Goal: Transaction & Acquisition: Purchase product/service

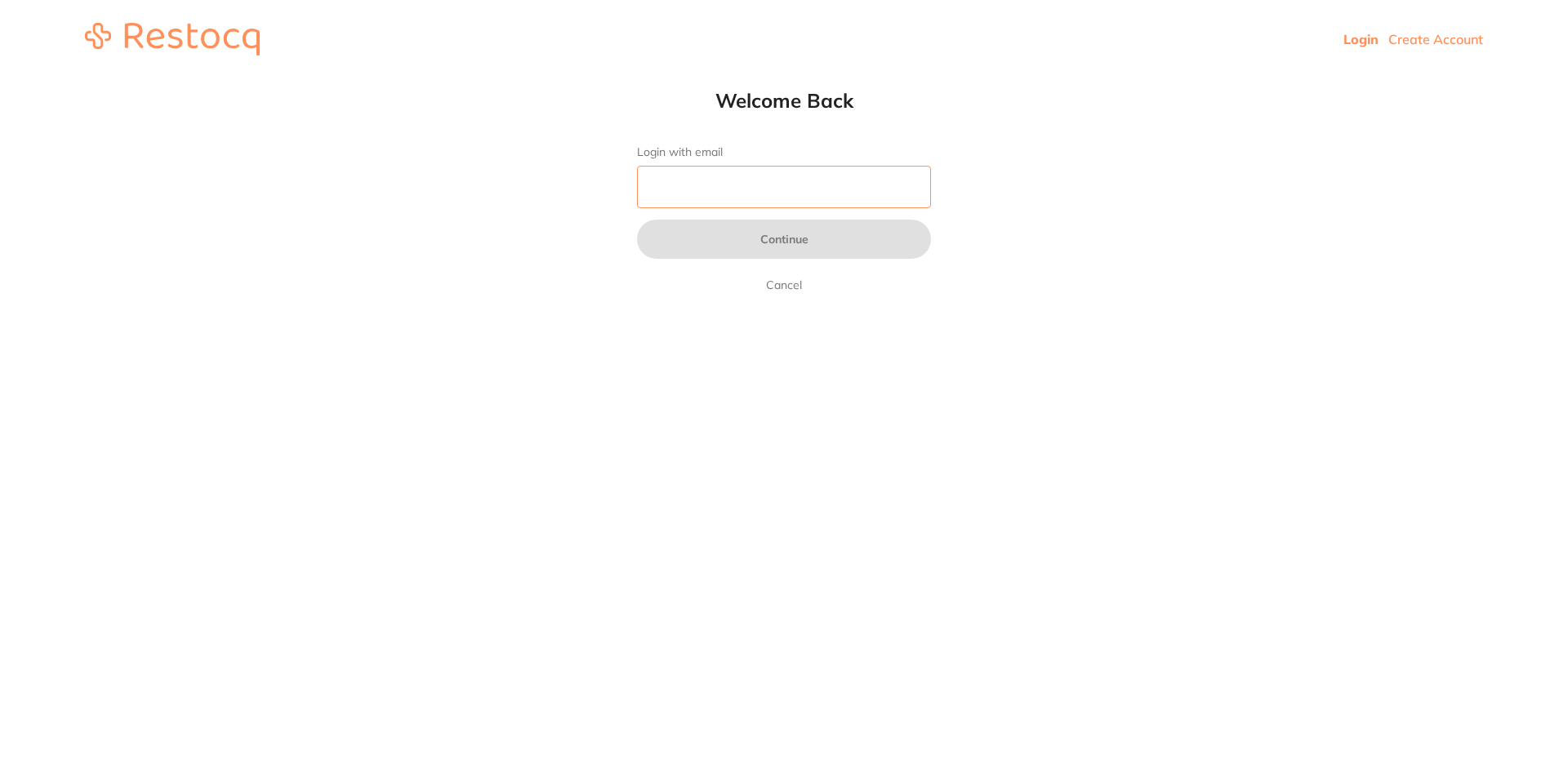
click at [721, 194] on input "Login with email" at bounding box center [783, 186] width 294 height 42
type input "[EMAIL_ADDRESS][DOMAIN_NAME]"
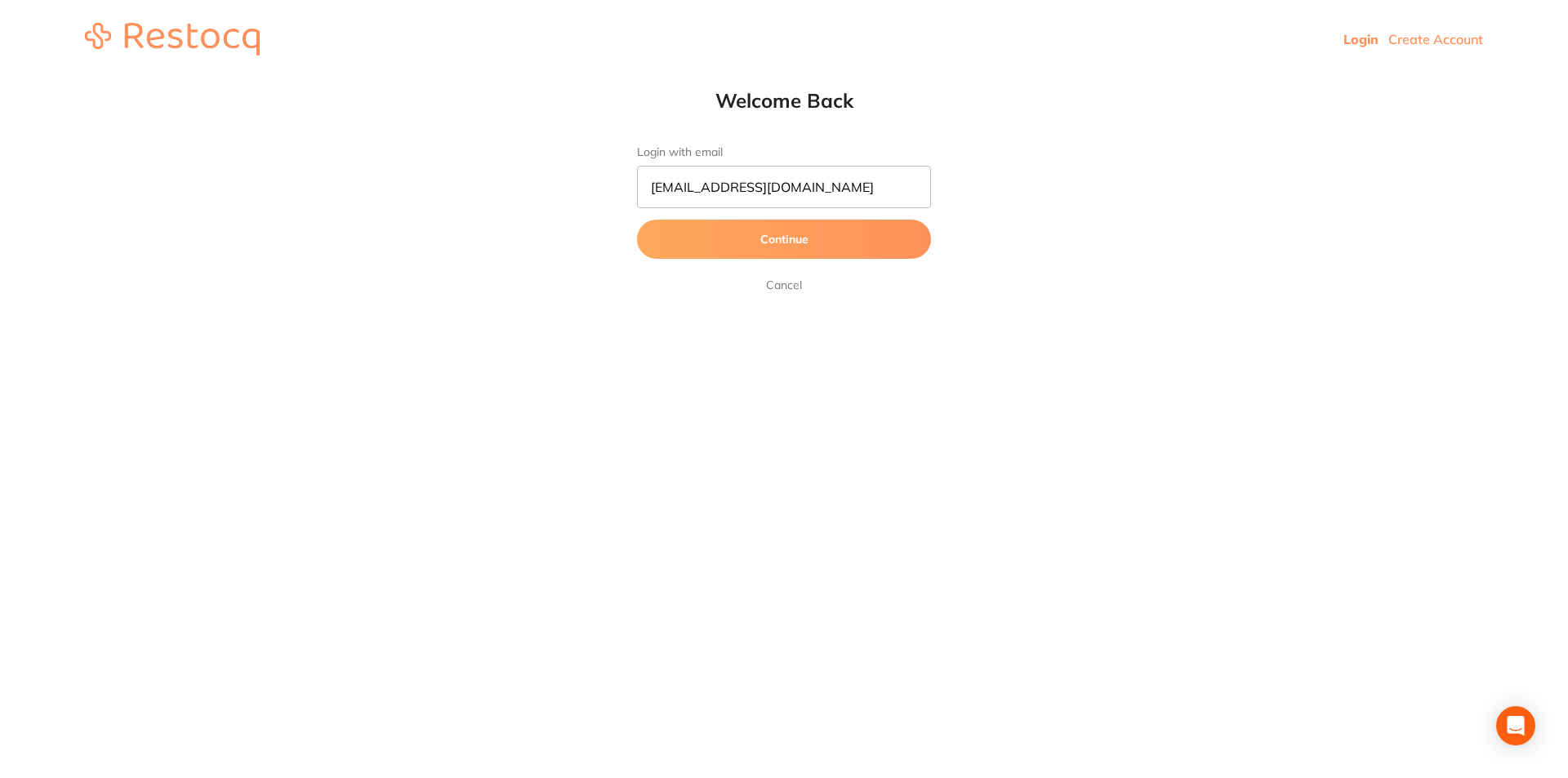
click at [772, 244] on button "Continue" at bounding box center [783, 239] width 294 height 39
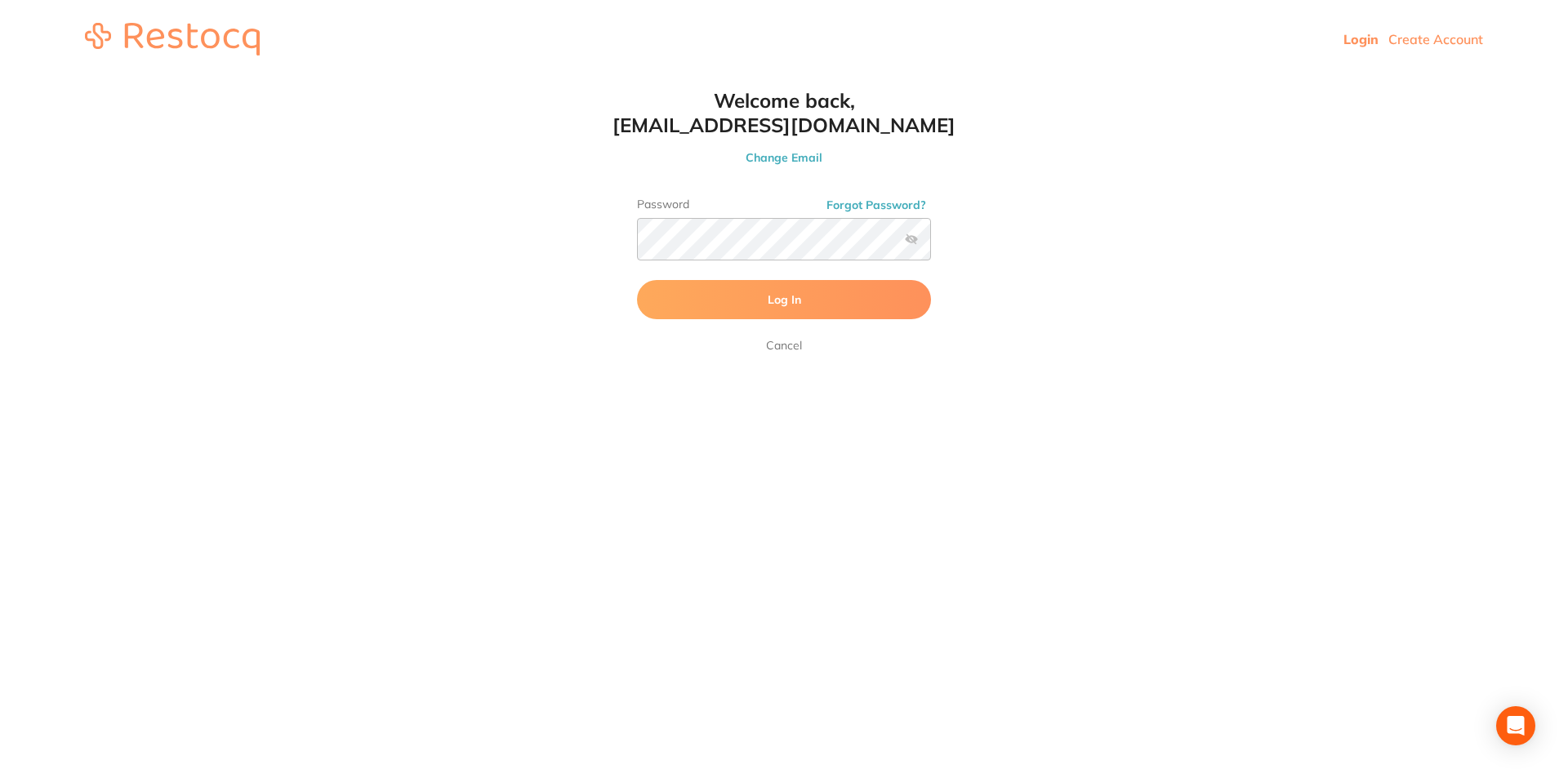
click at [739, 304] on button "Log In" at bounding box center [783, 299] width 294 height 39
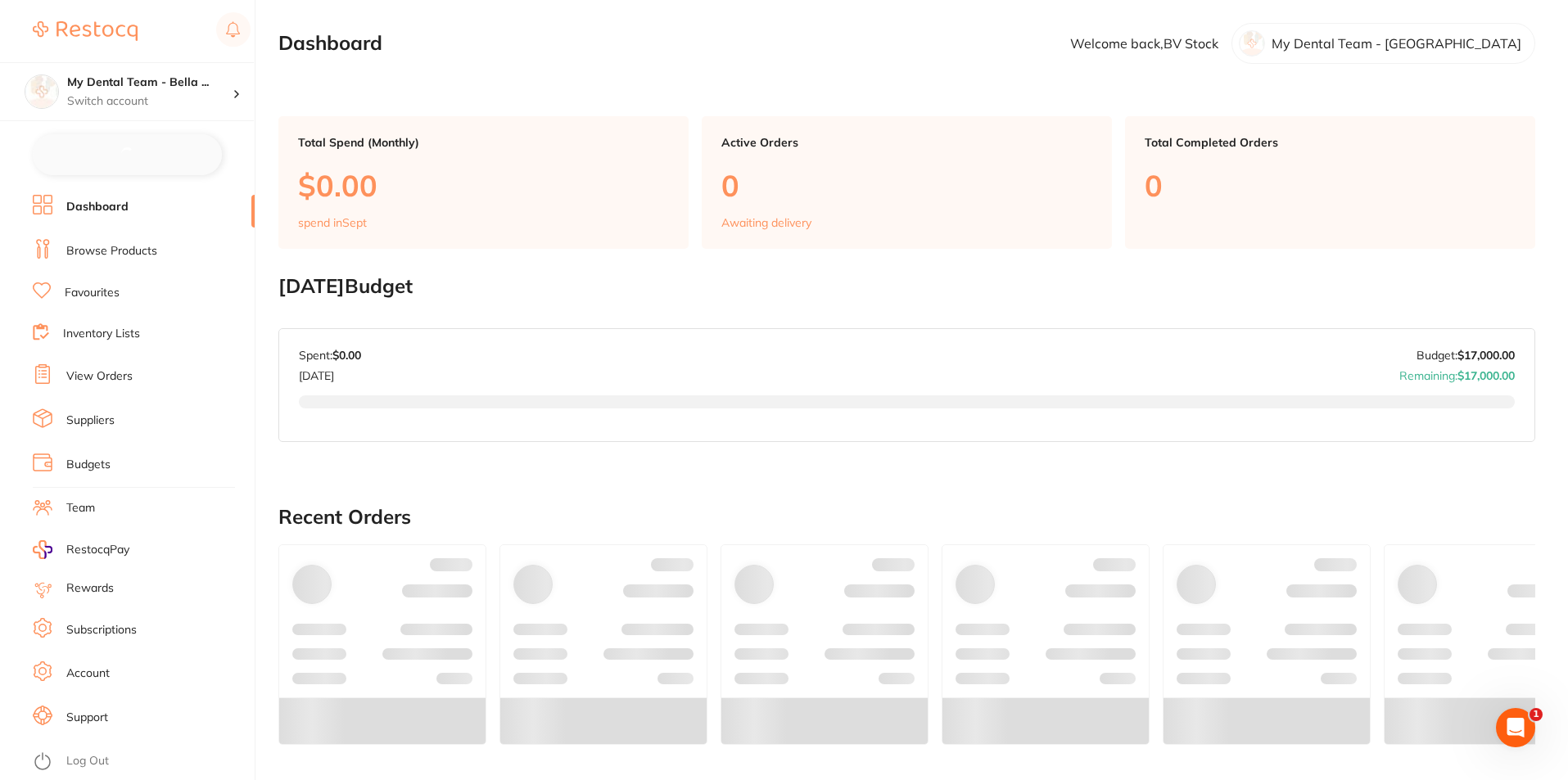
checkbox input "false"
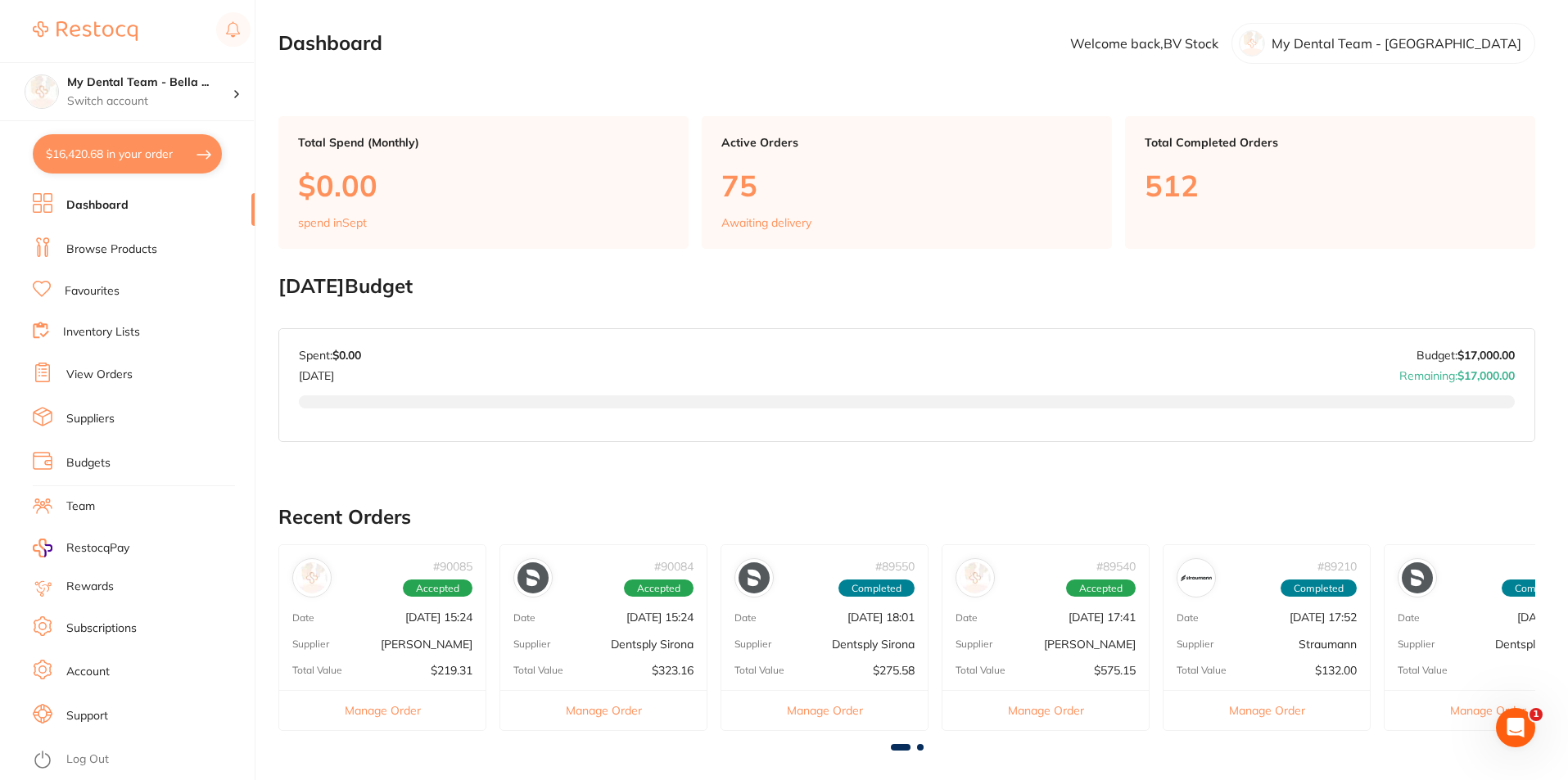
click at [91, 252] on link "Browse Products" at bounding box center [112, 249] width 91 height 16
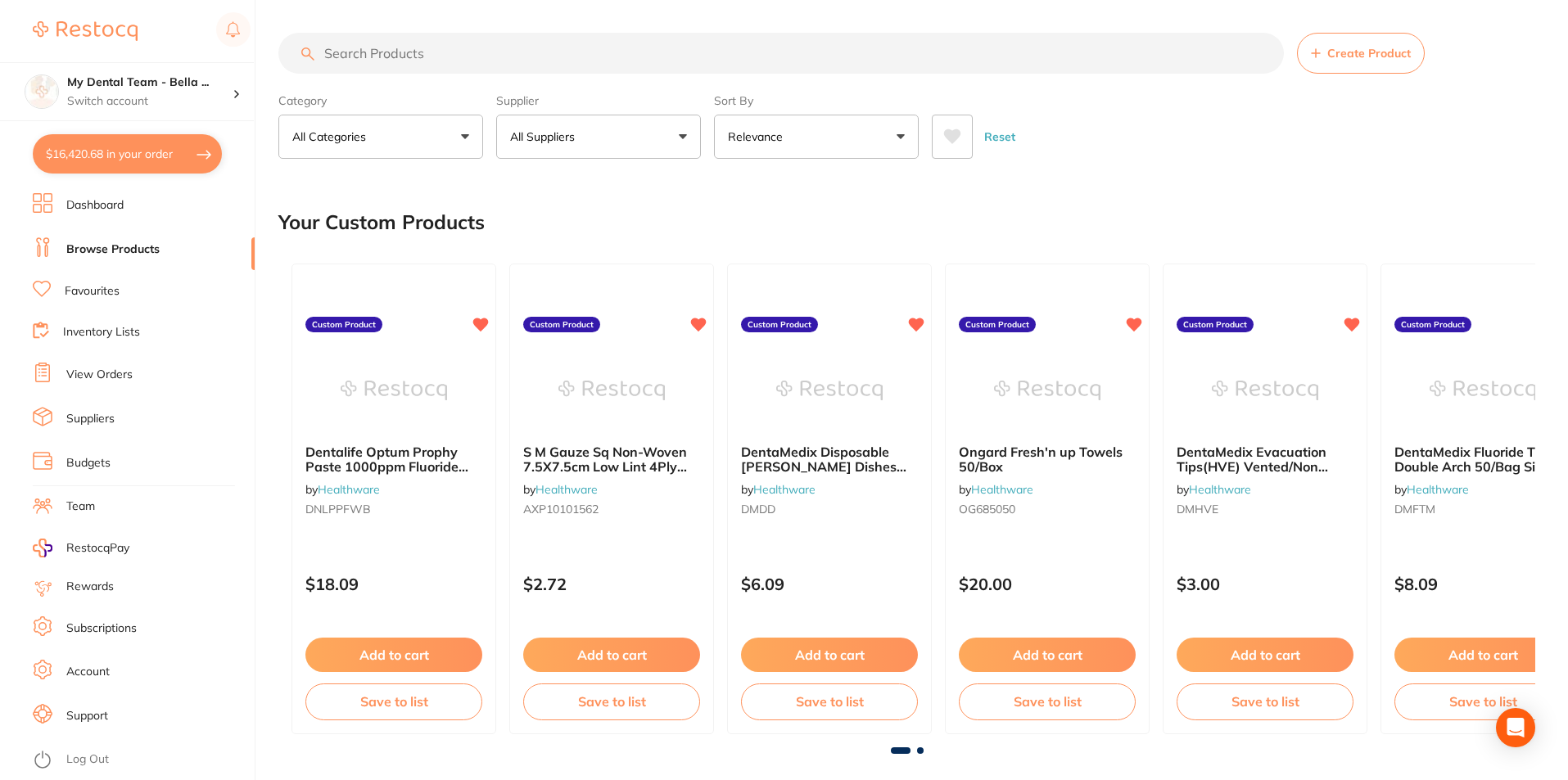
click at [421, 49] on input "search" at bounding box center [781, 53] width 1005 height 41
paste input "036.3230"
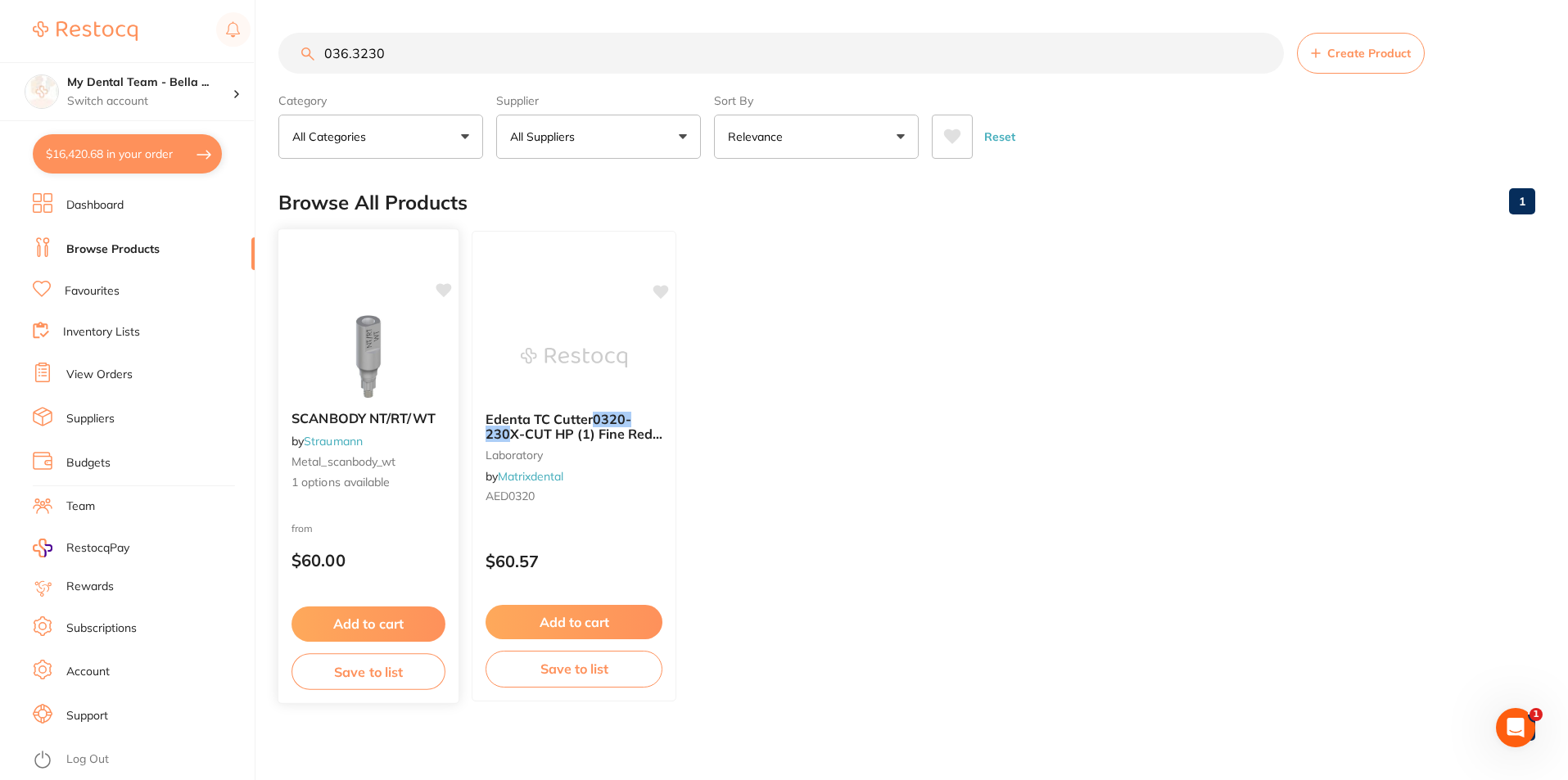
type input "036.3230"
click at [355, 478] on span "1 options available" at bounding box center [368, 482] width 154 height 16
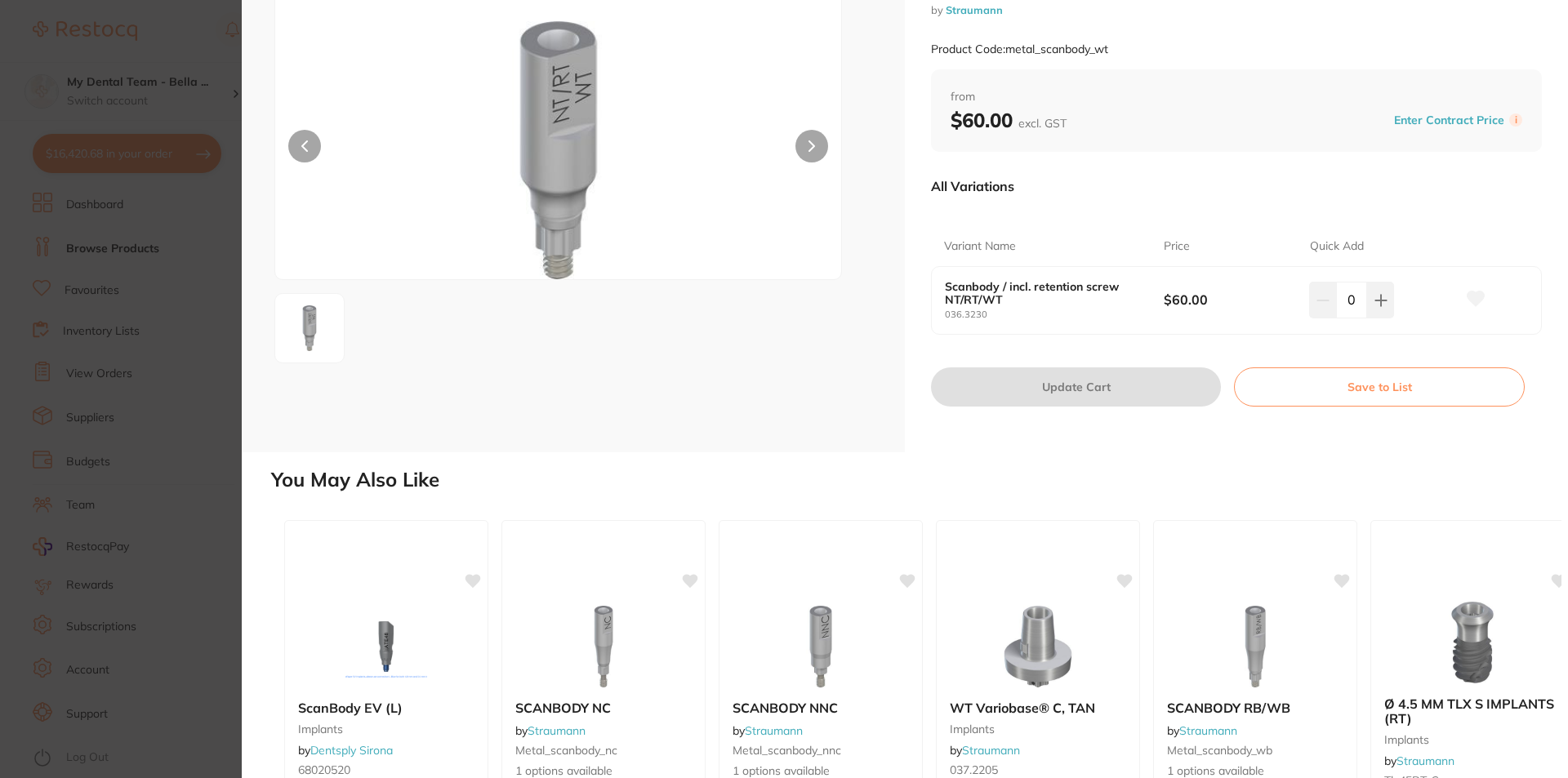
scroll to position [67, 0]
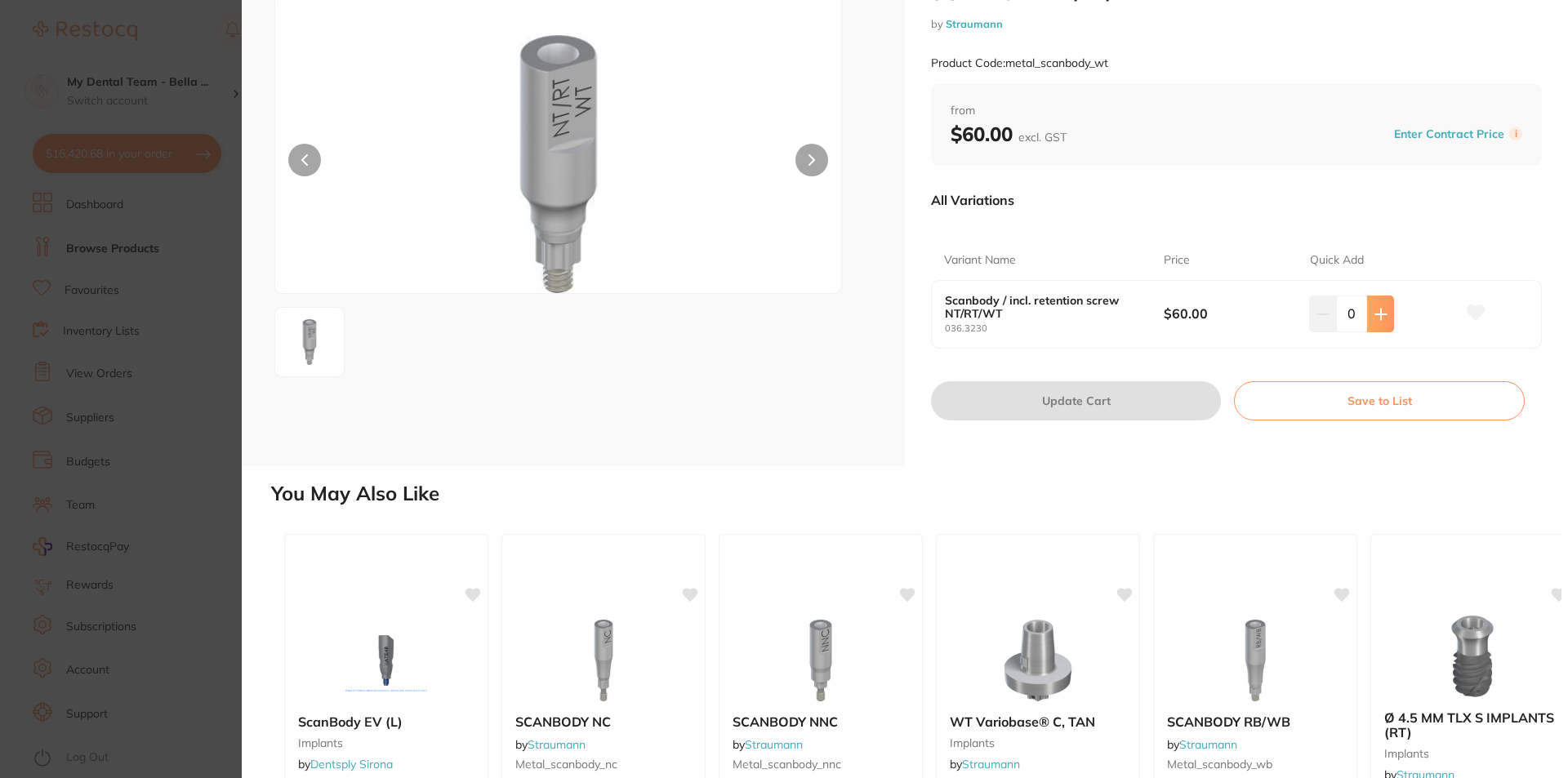
click at [1376, 312] on icon at bounding box center [1380, 314] width 13 height 13
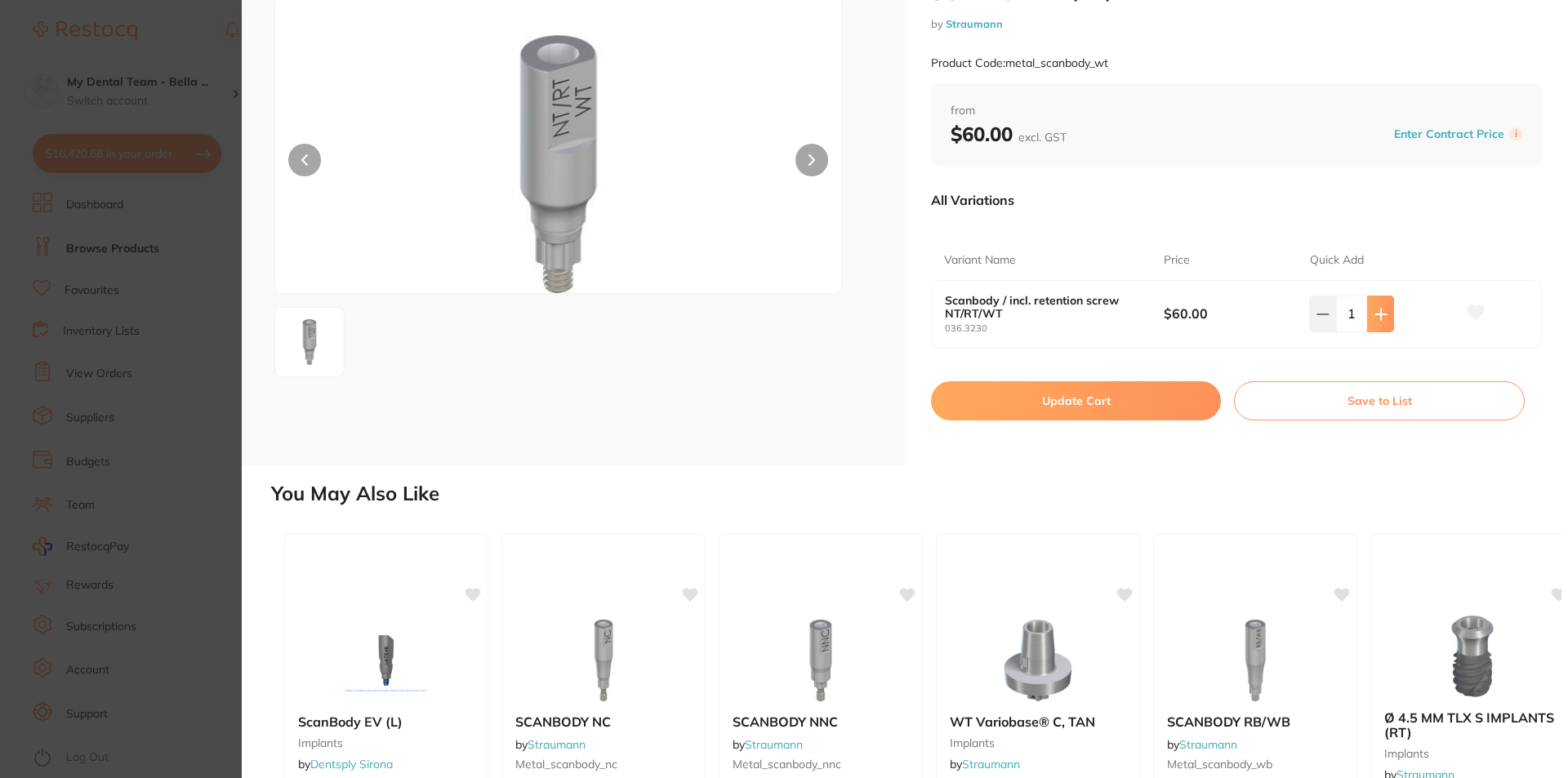
click at [1376, 312] on icon at bounding box center [1380, 314] width 13 height 13
type input "2"
click at [1125, 405] on button "Update Cart" at bounding box center [1076, 401] width 290 height 39
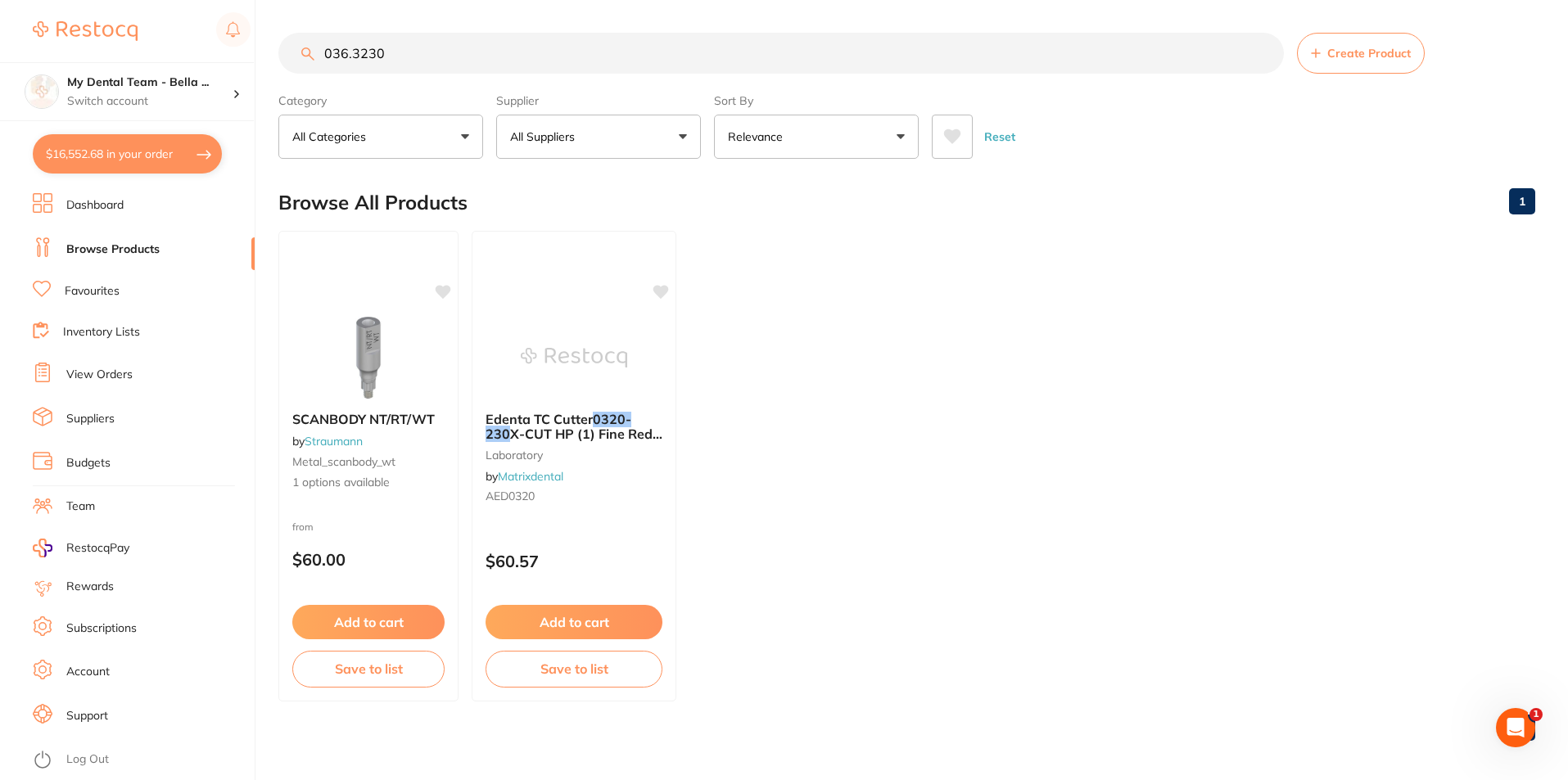
click at [179, 150] on button "$16,552.68 in your order" at bounding box center [127, 154] width 189 height 40
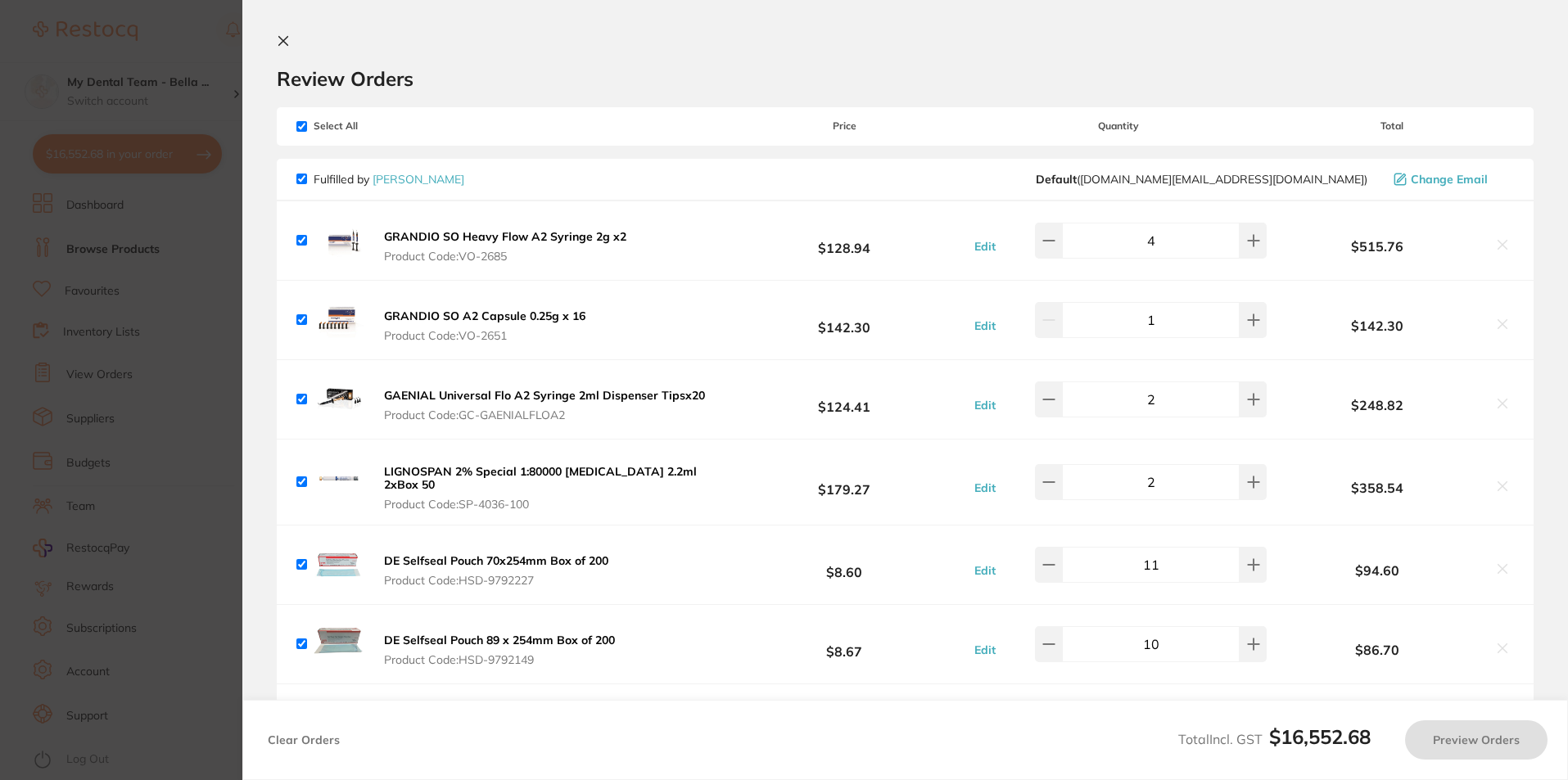
checkbox input "true"
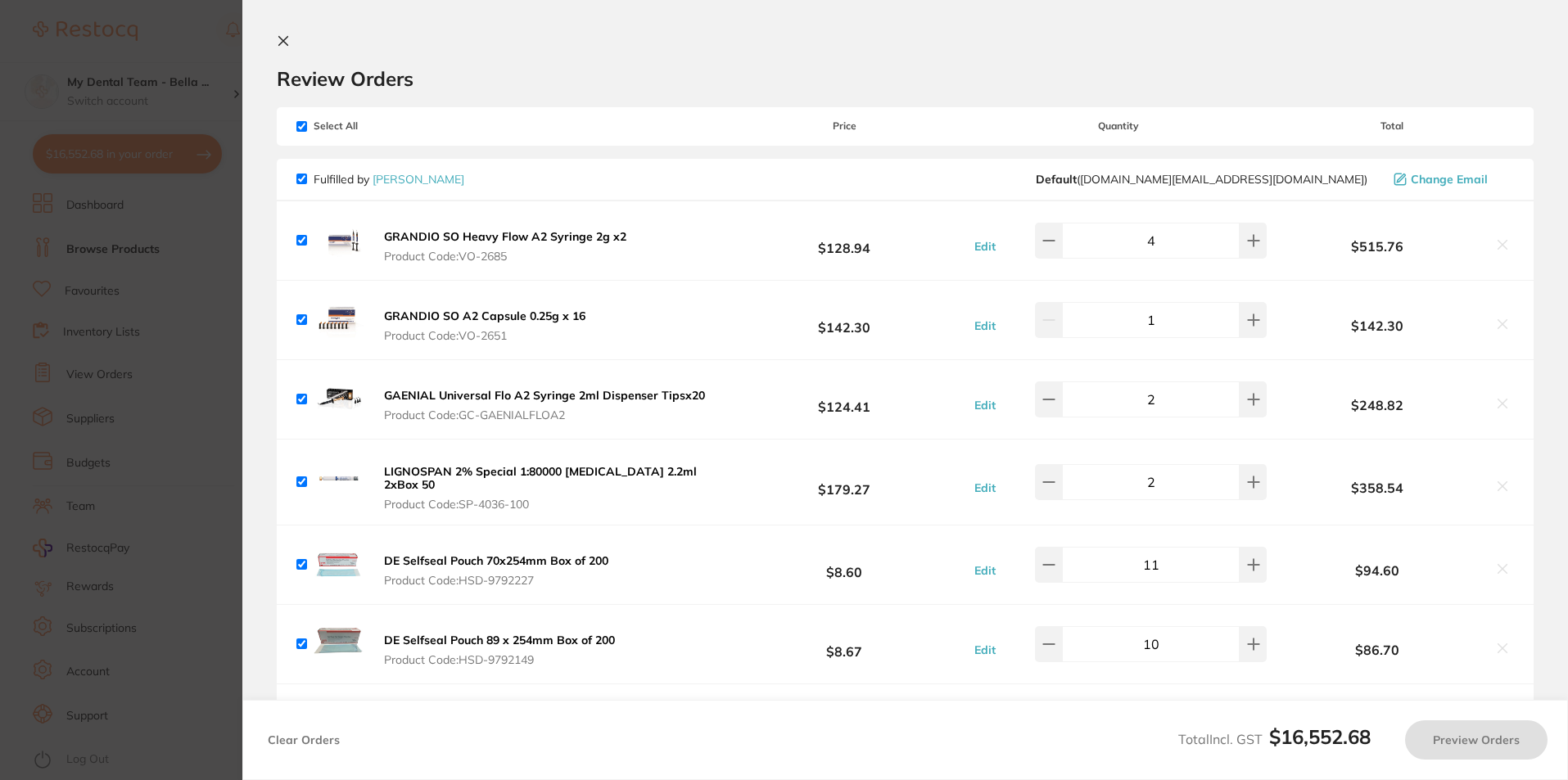
checkbox input "true"
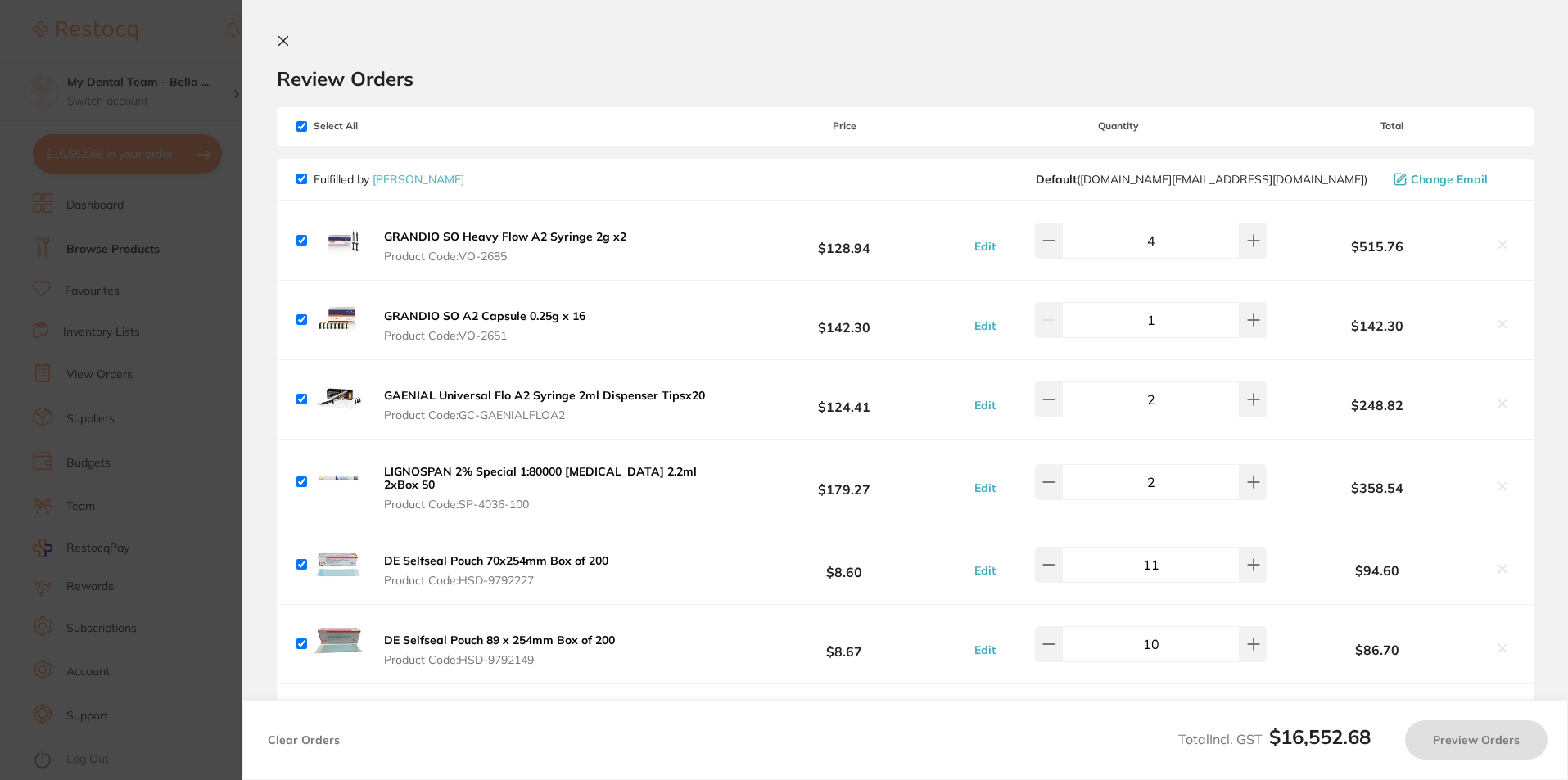
checkbox input "true"
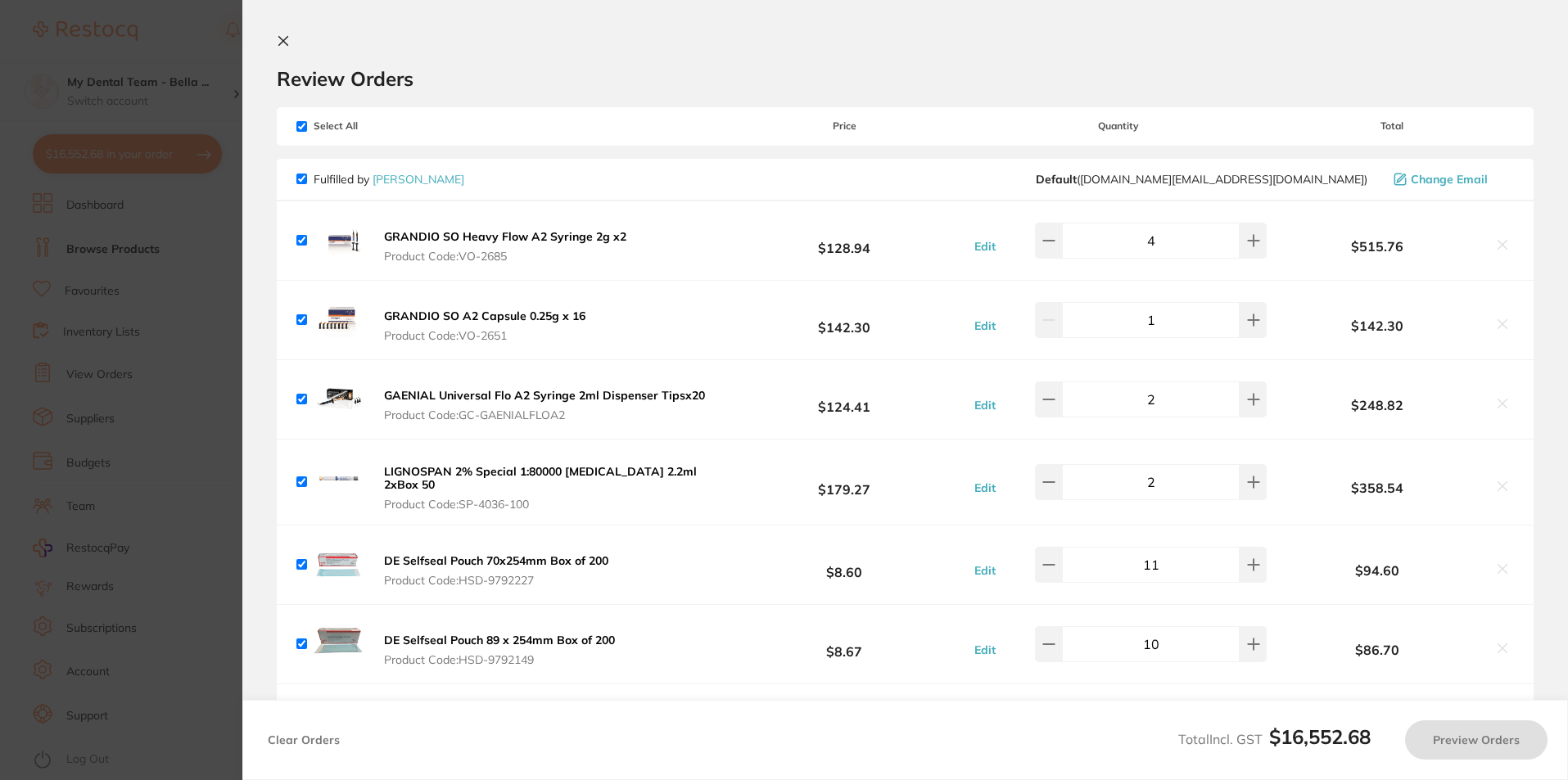
checkbox input "true"
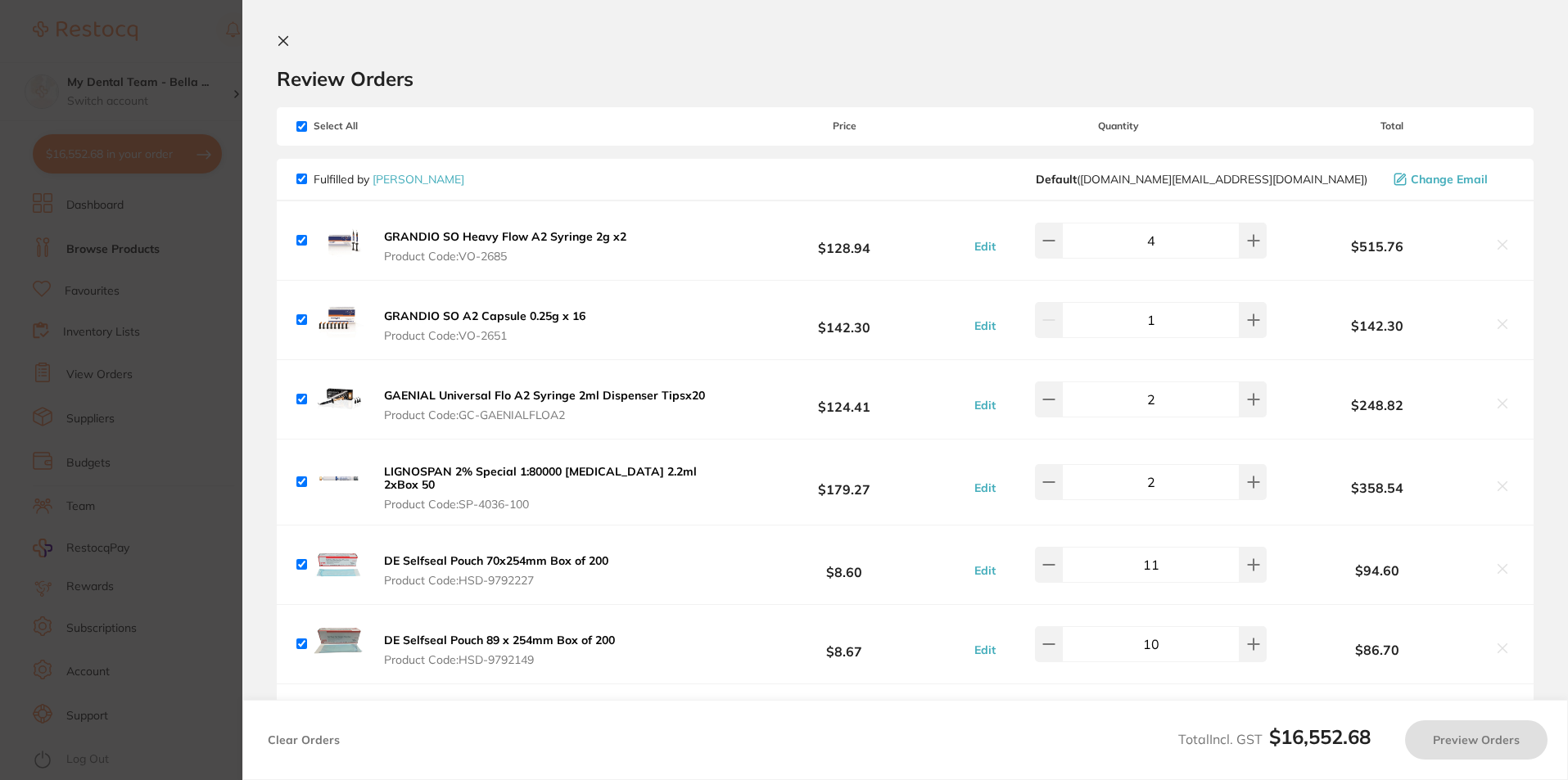
checkbox input "true"
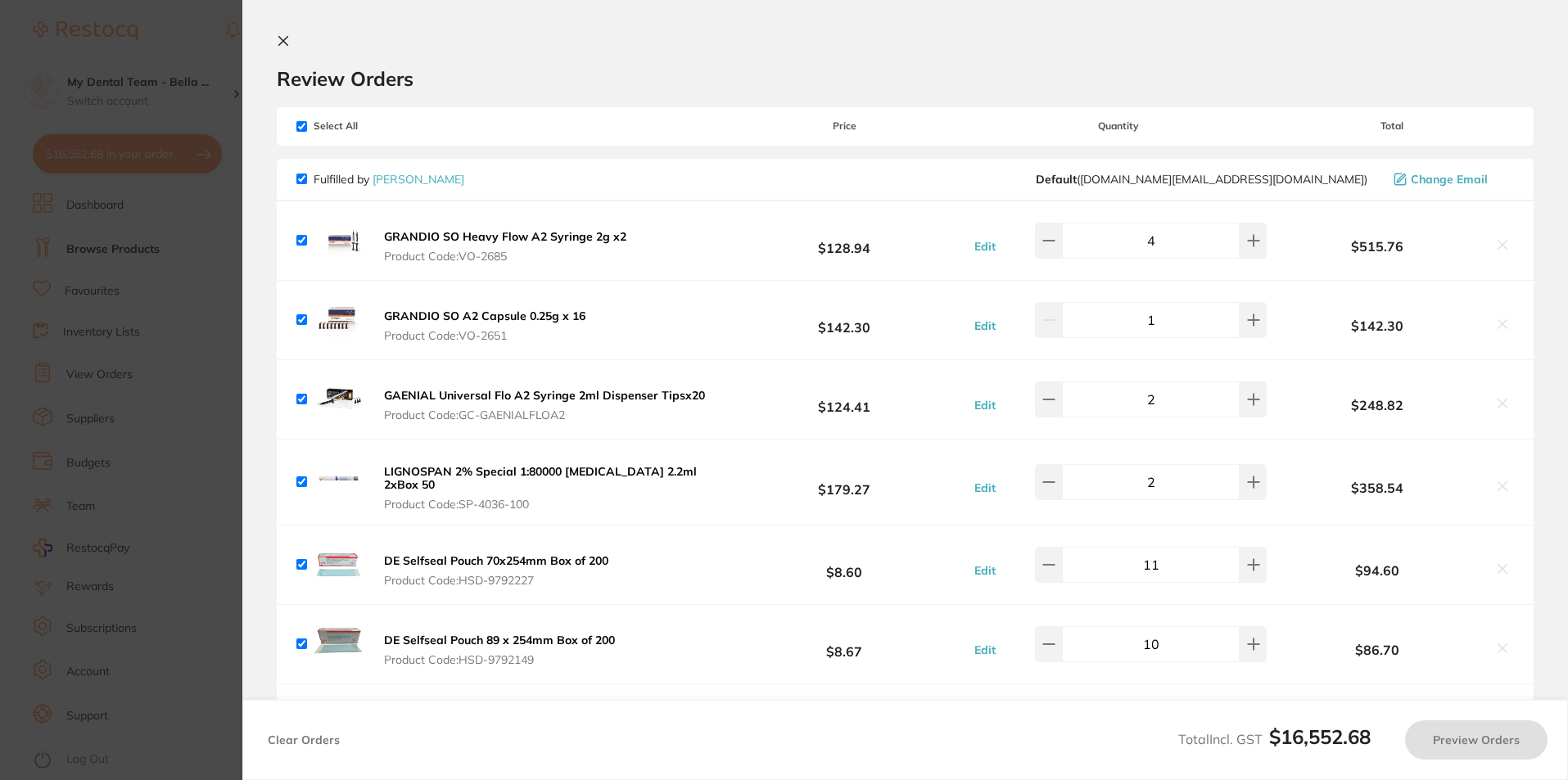
checkbox input "true"
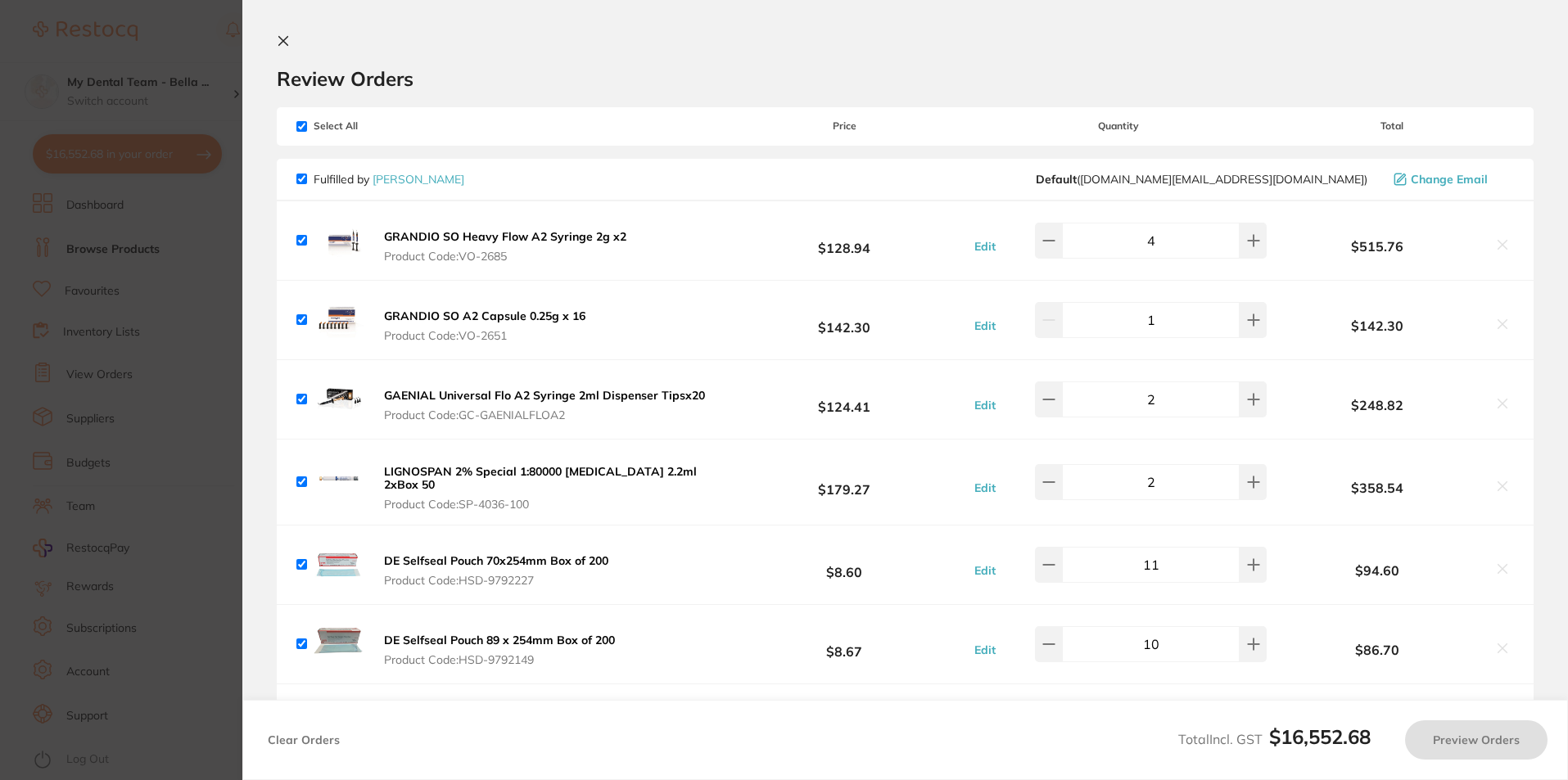
checkbox input "true"
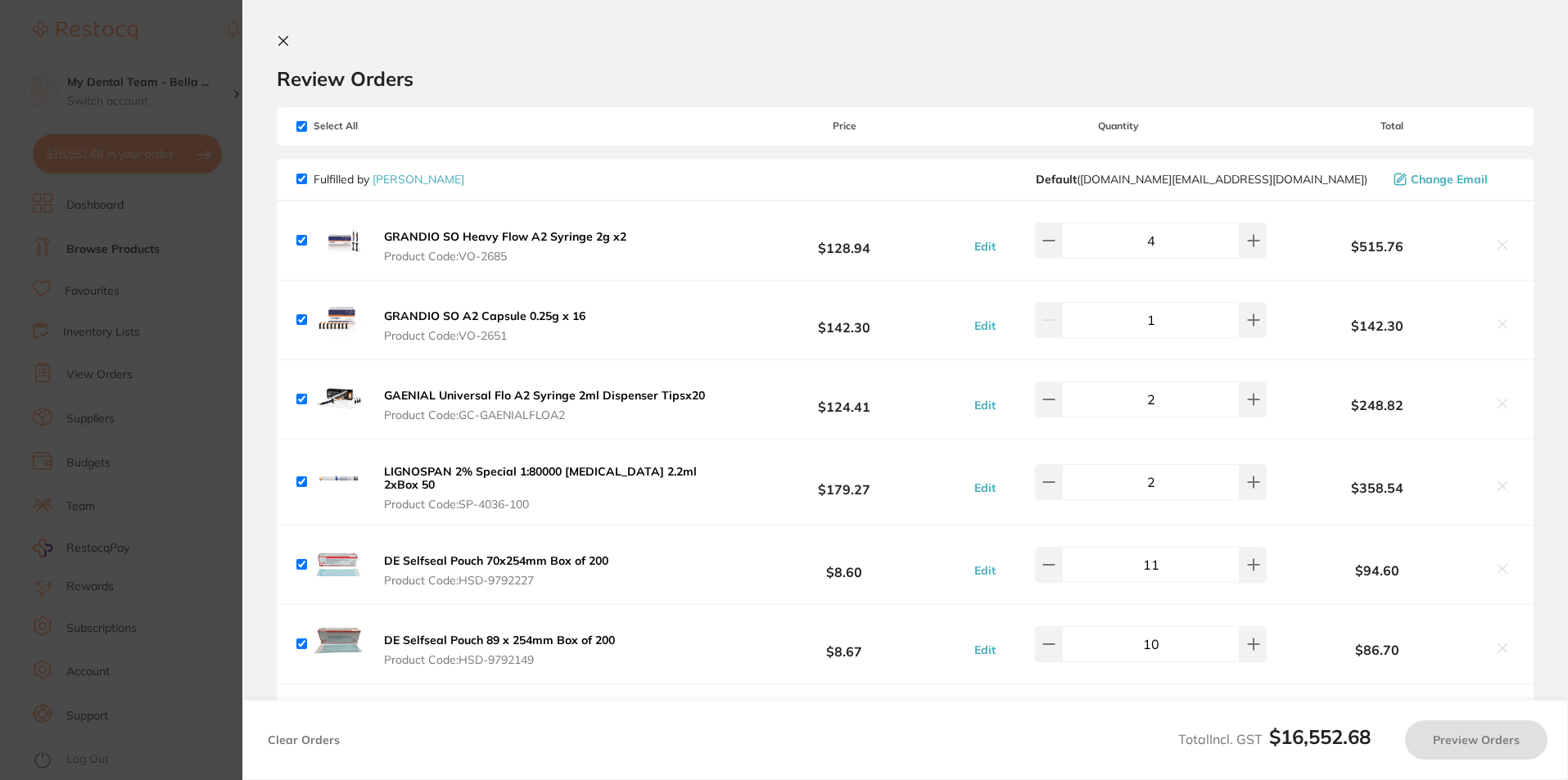
checkbox input "true"
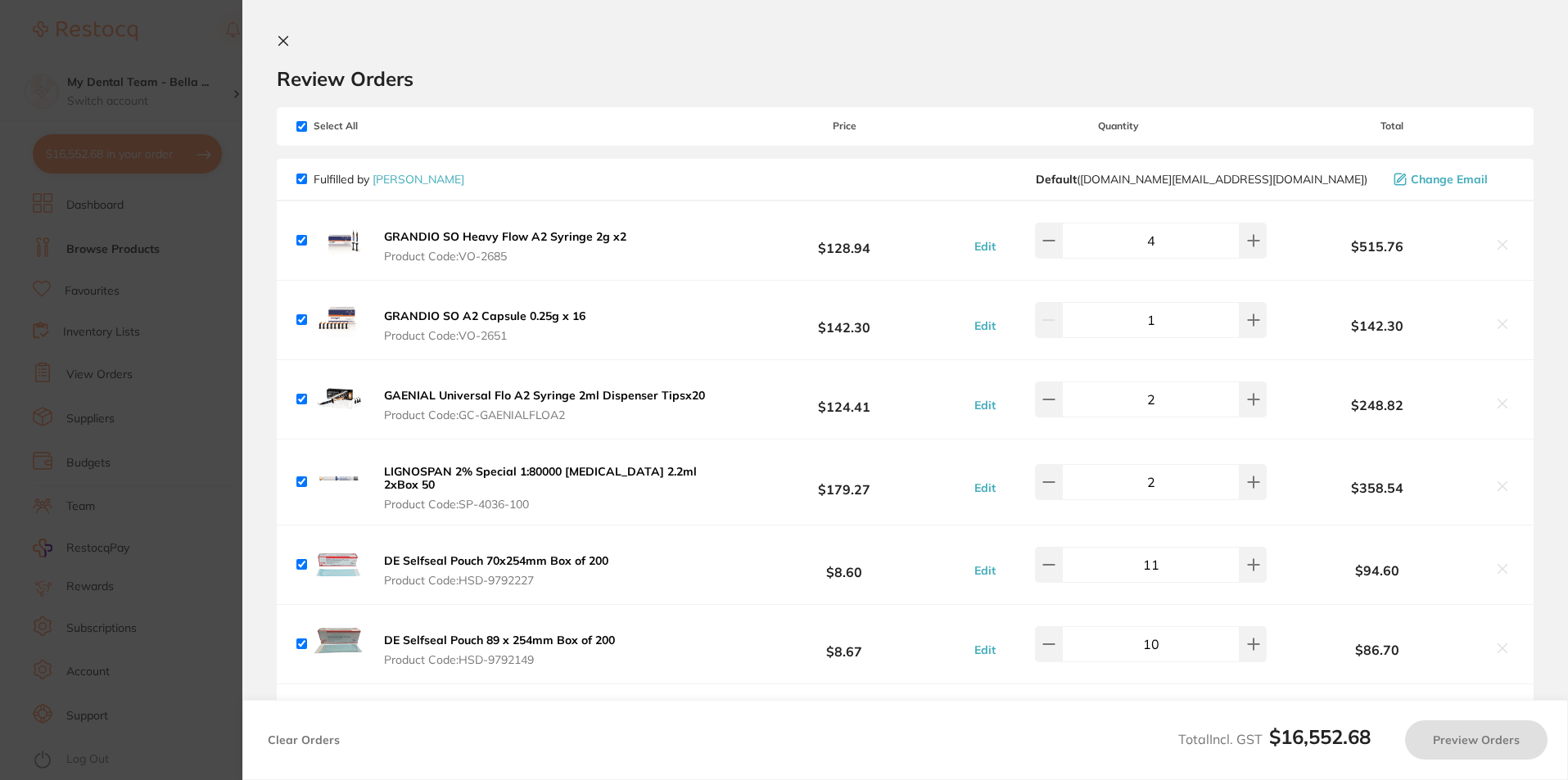
checkbox input "true"
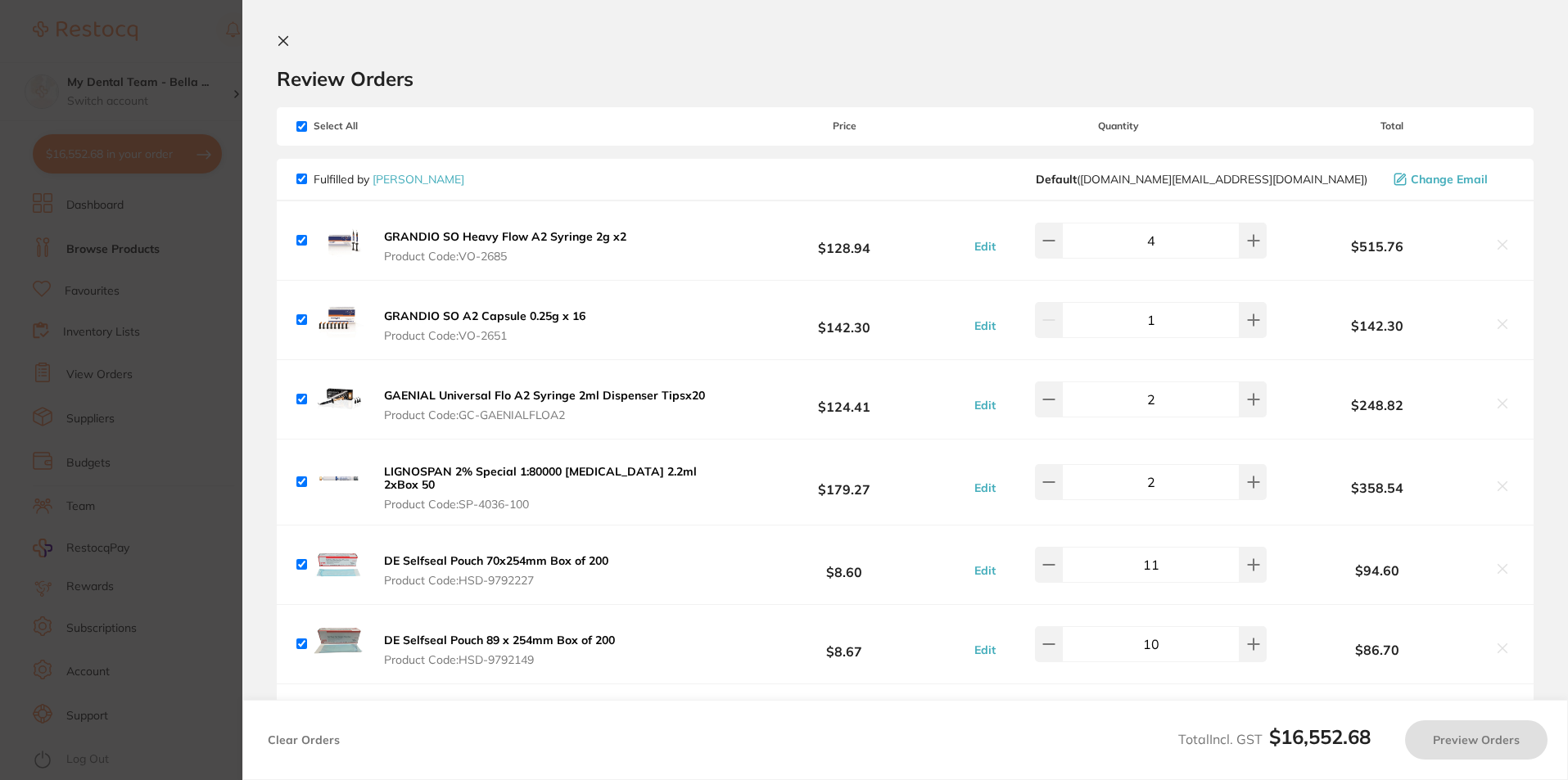
checkbox input "true"
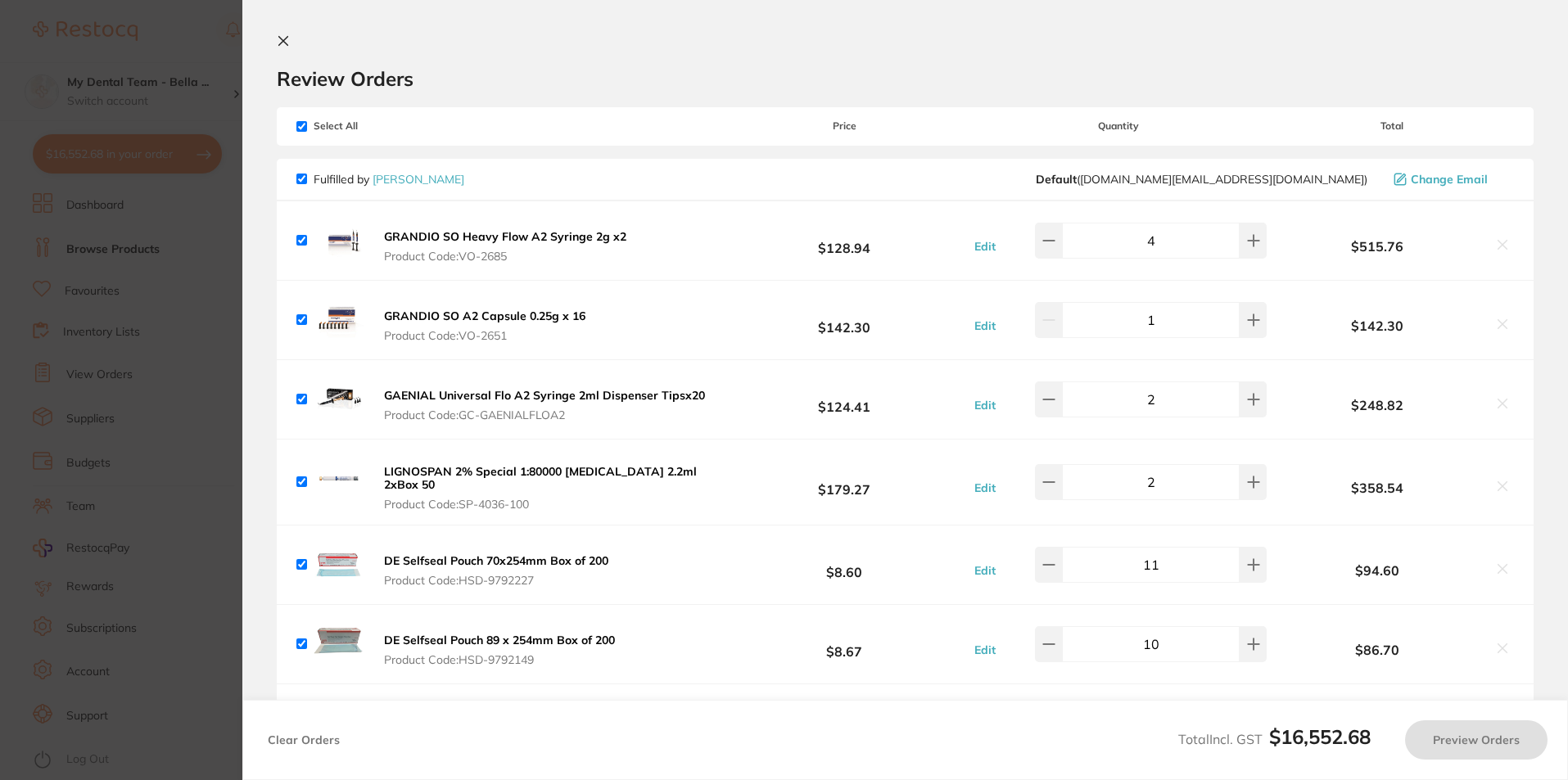
checkbox input "true"
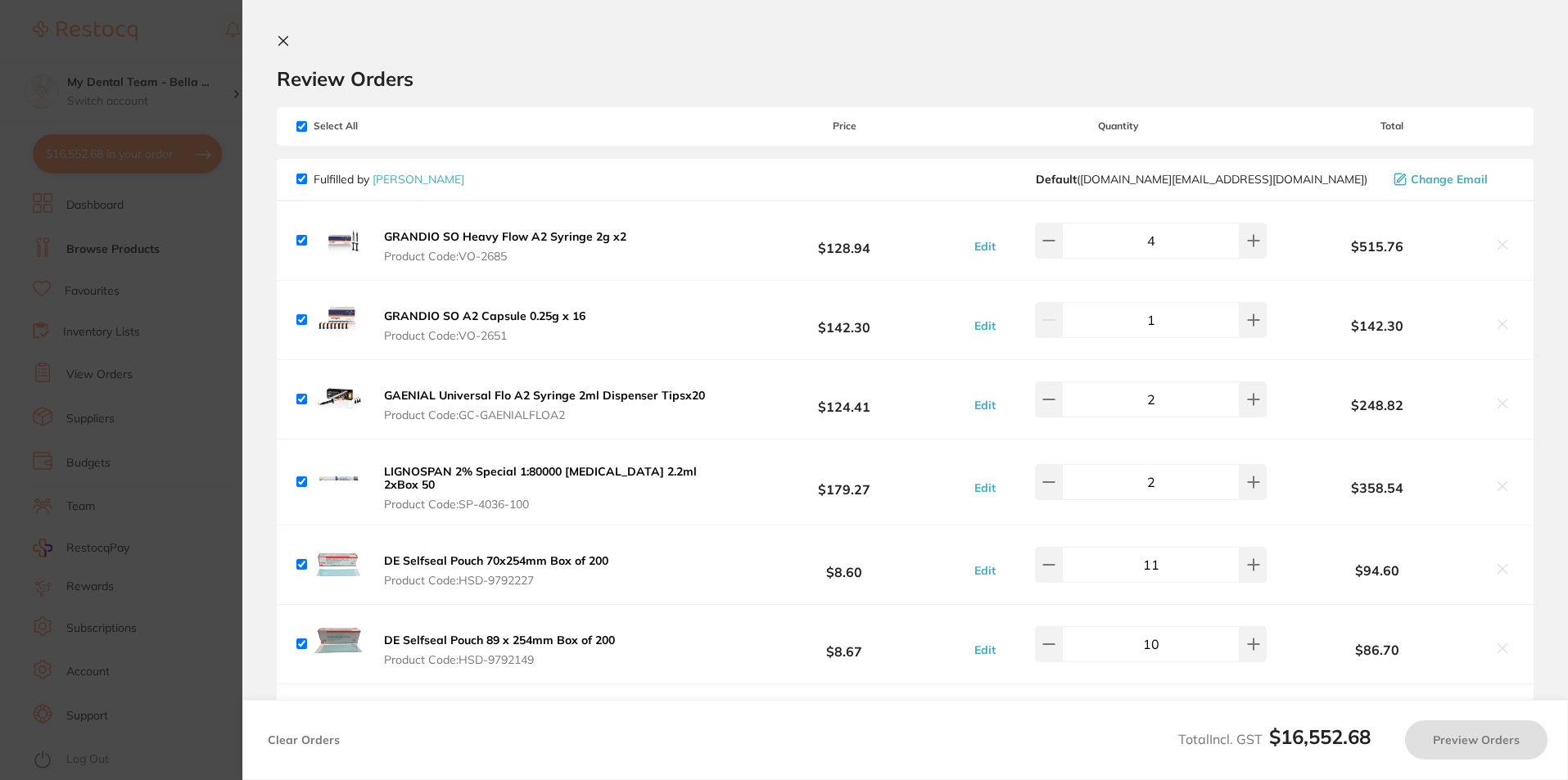
checkbox input "true"
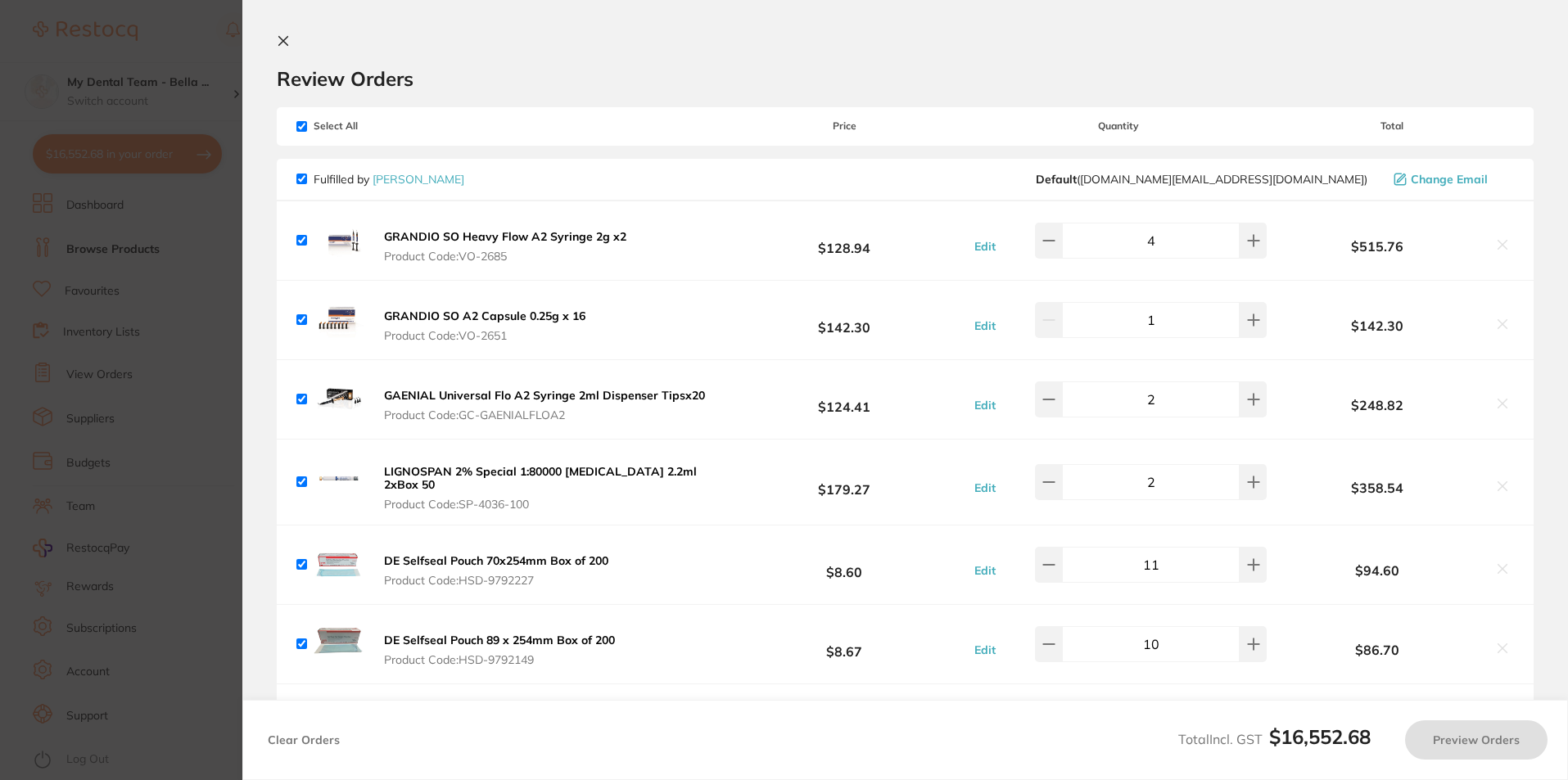
checkbox input "true"
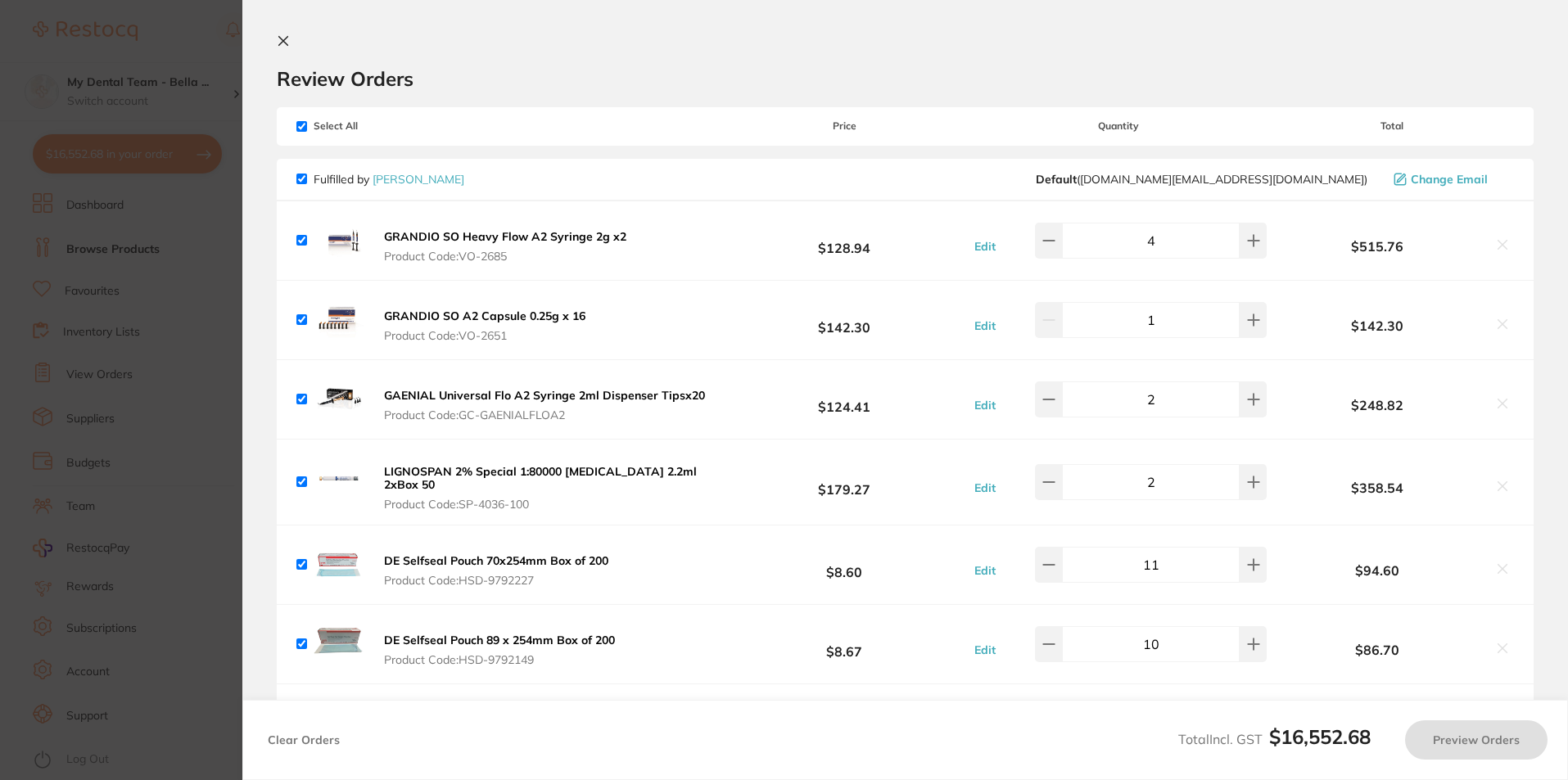
checkbox input "true"
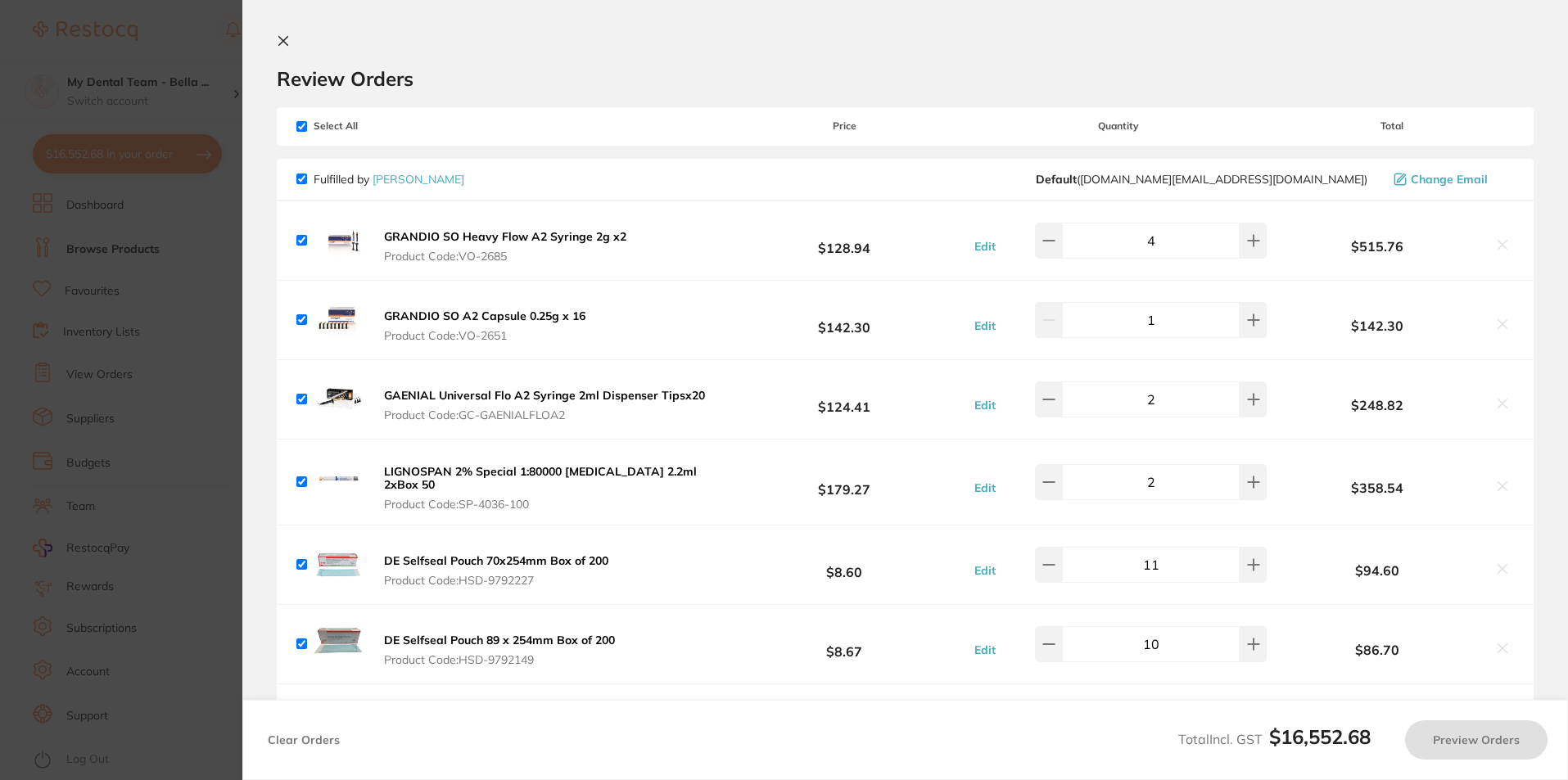
checkbox input "true"
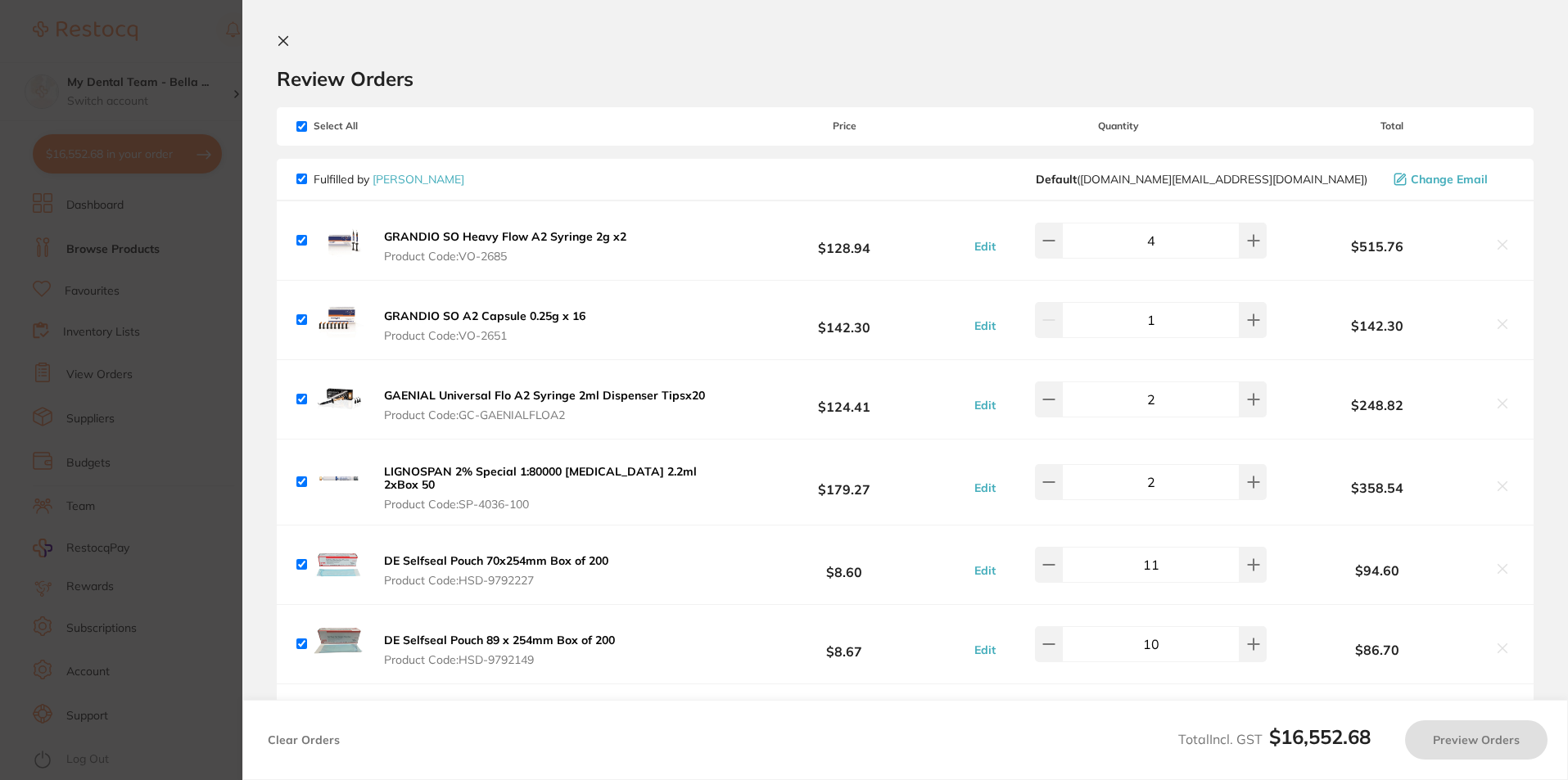
checkbox input "true"
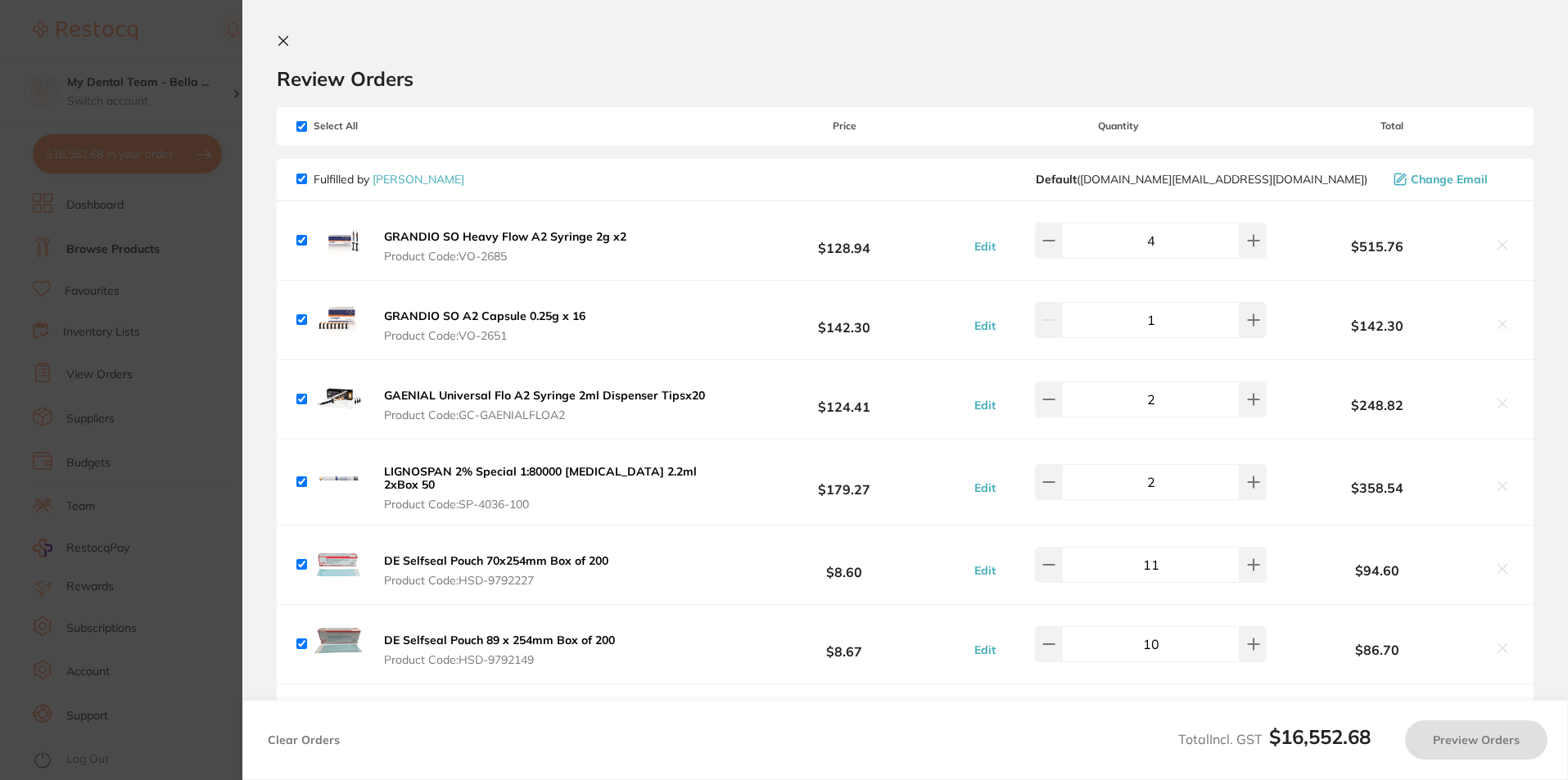
checkbox input "true"
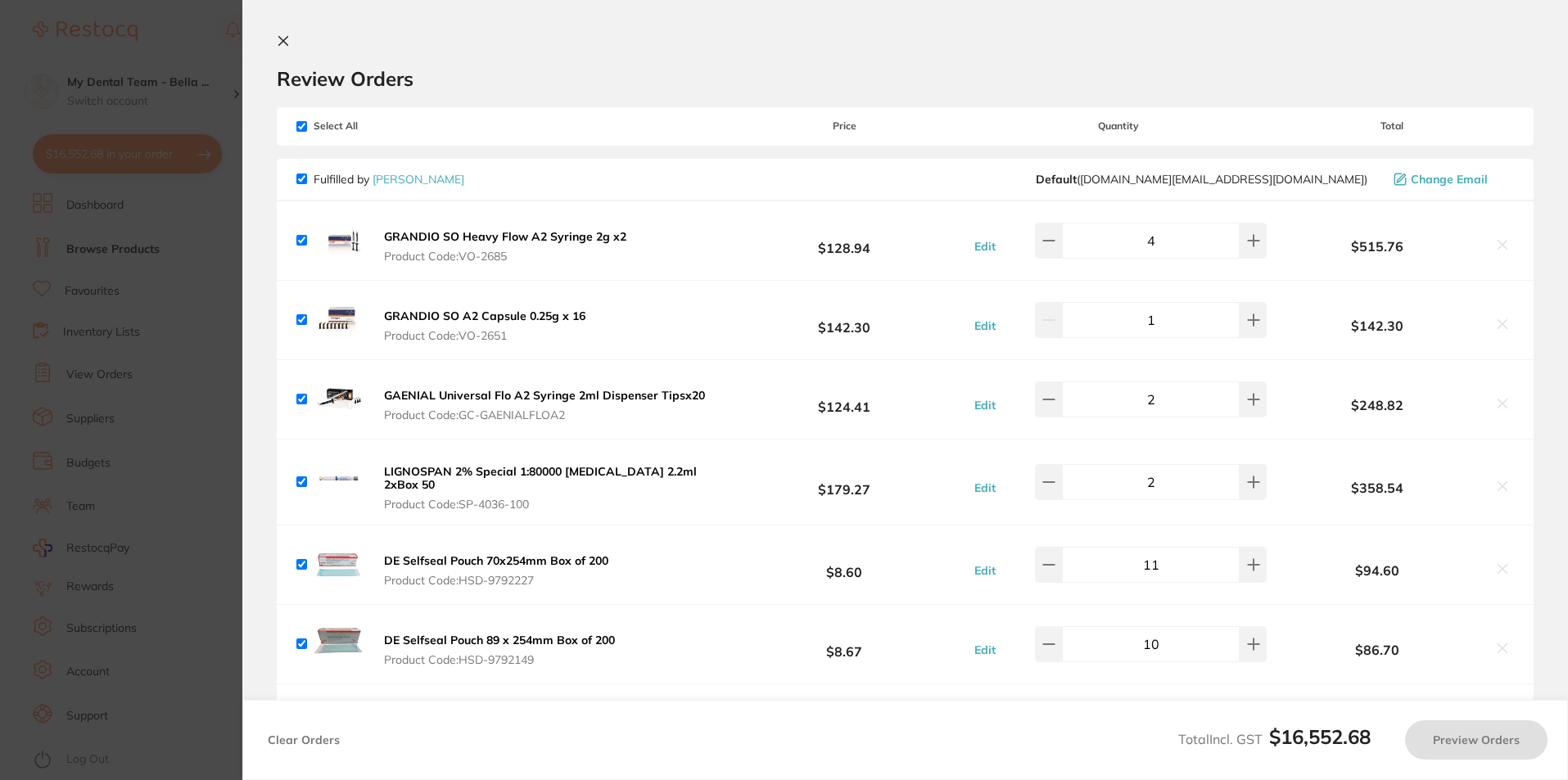
checkbox input "true"
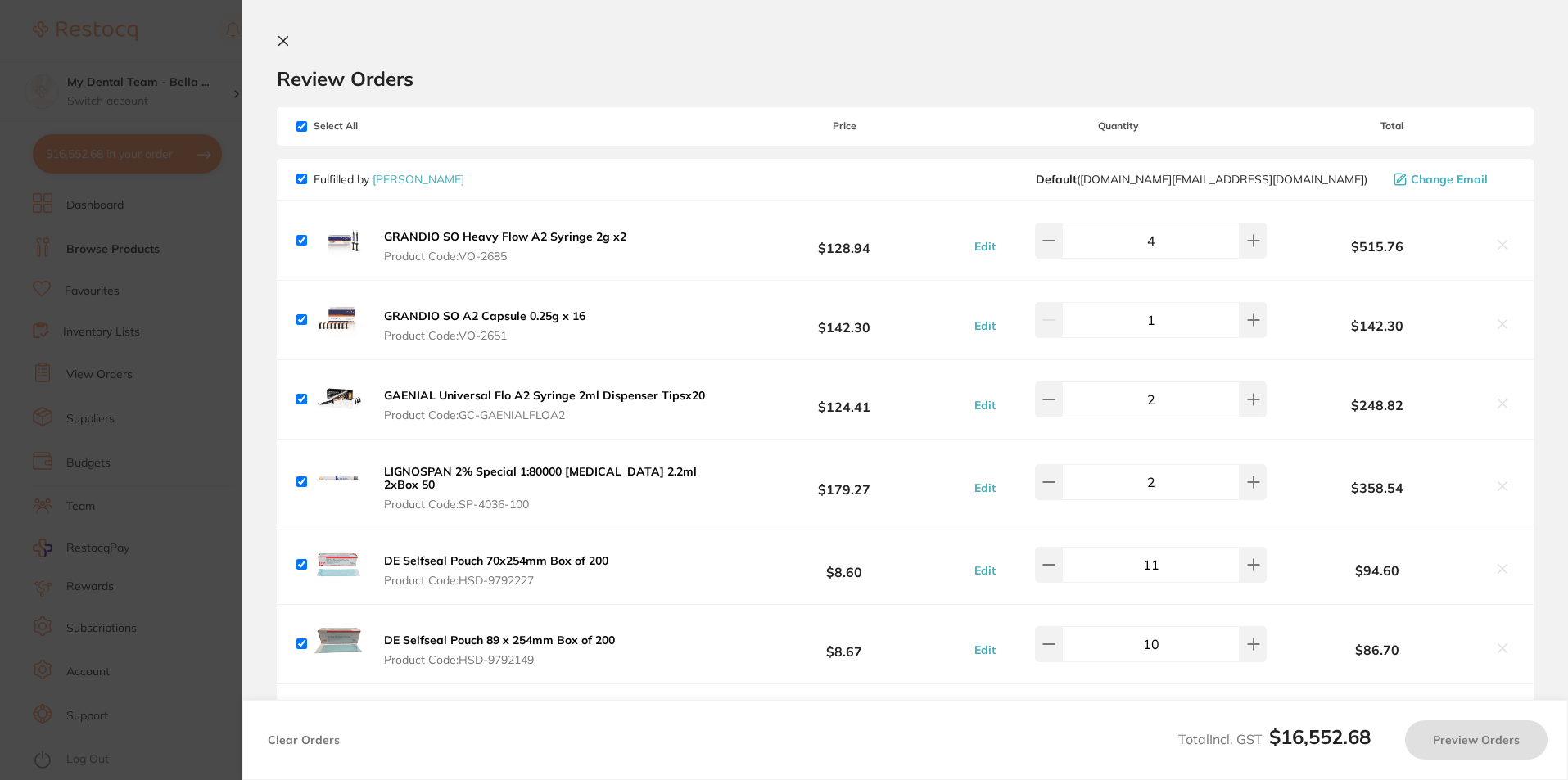
checkbox input "true"
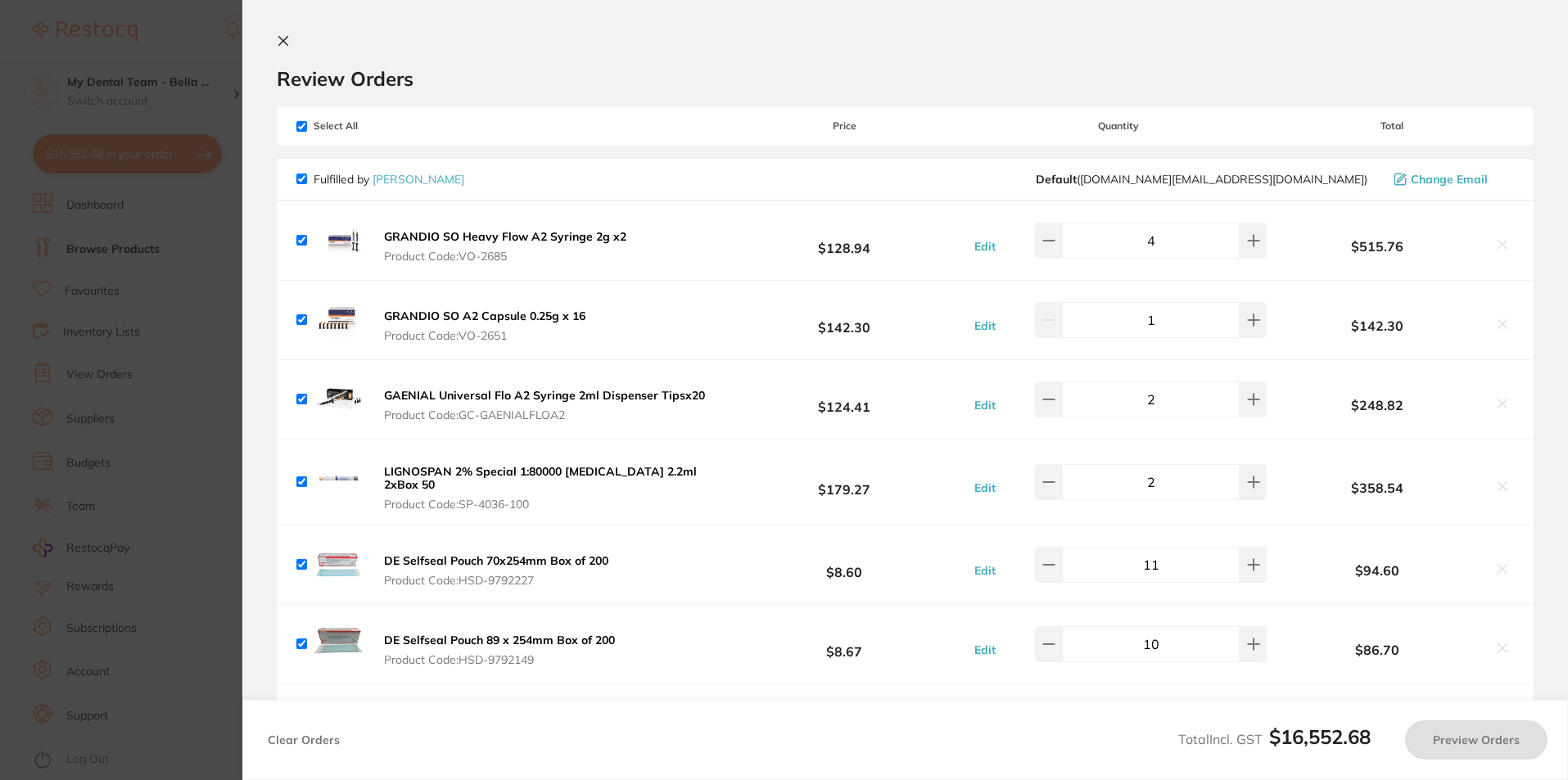
checkbox input "true"
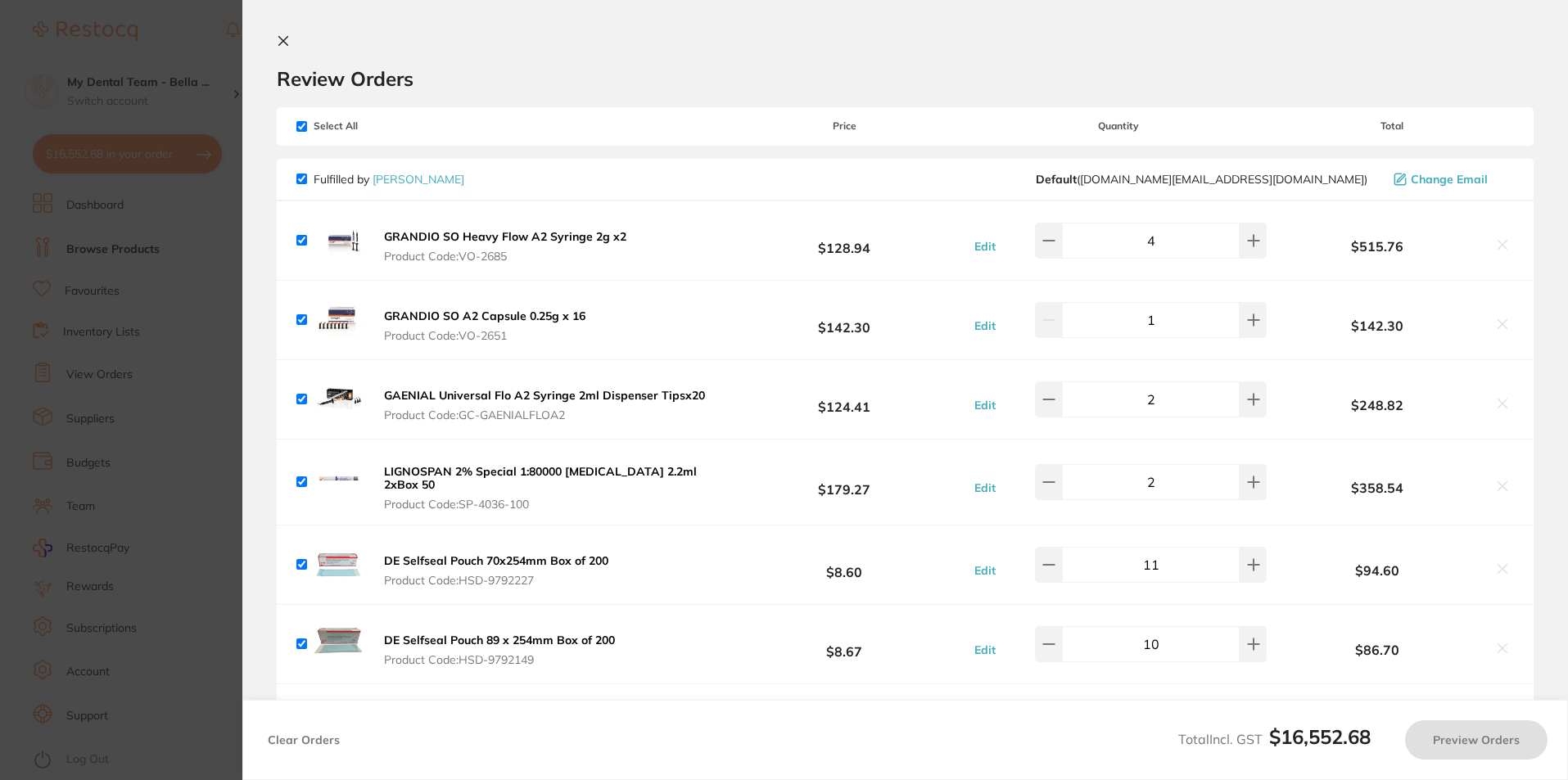
checkbox input "true"
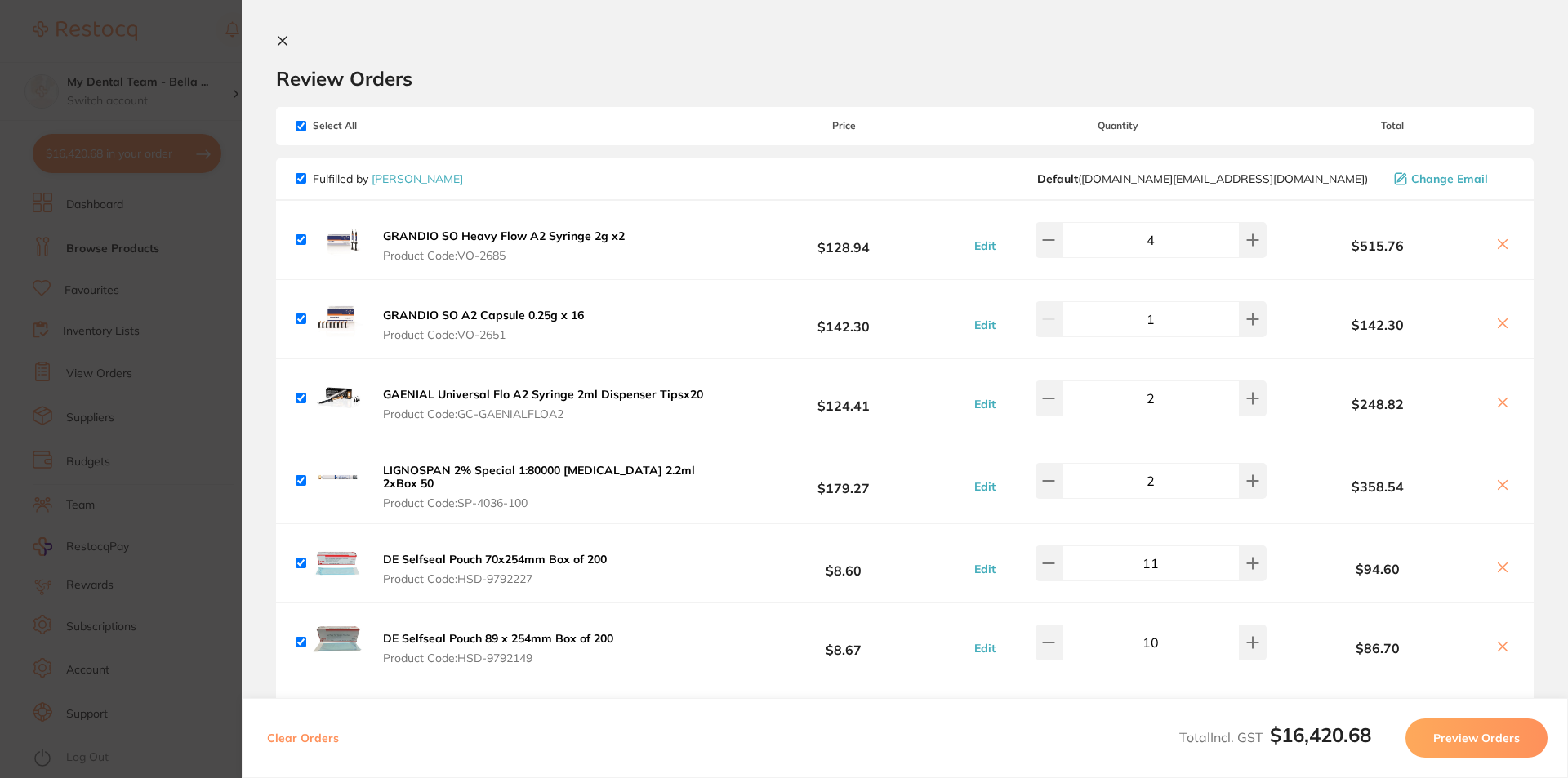
checkbox input "true"
checkbox input "false"
checkbox input "true"
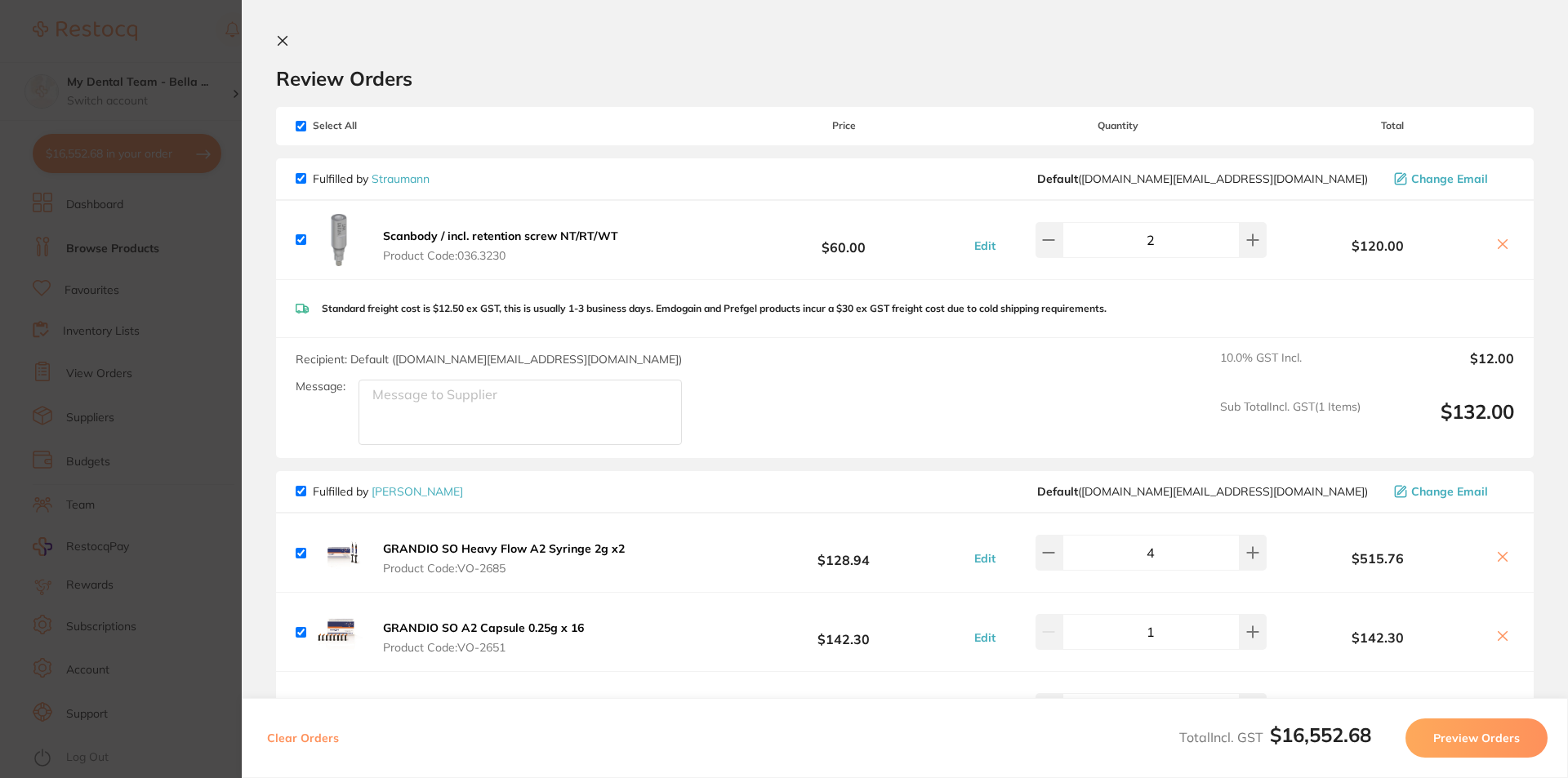
click at [301, 127] on input "checkbox" at bounding box center [301, 126] width 10 height 10
checkbox input "false"
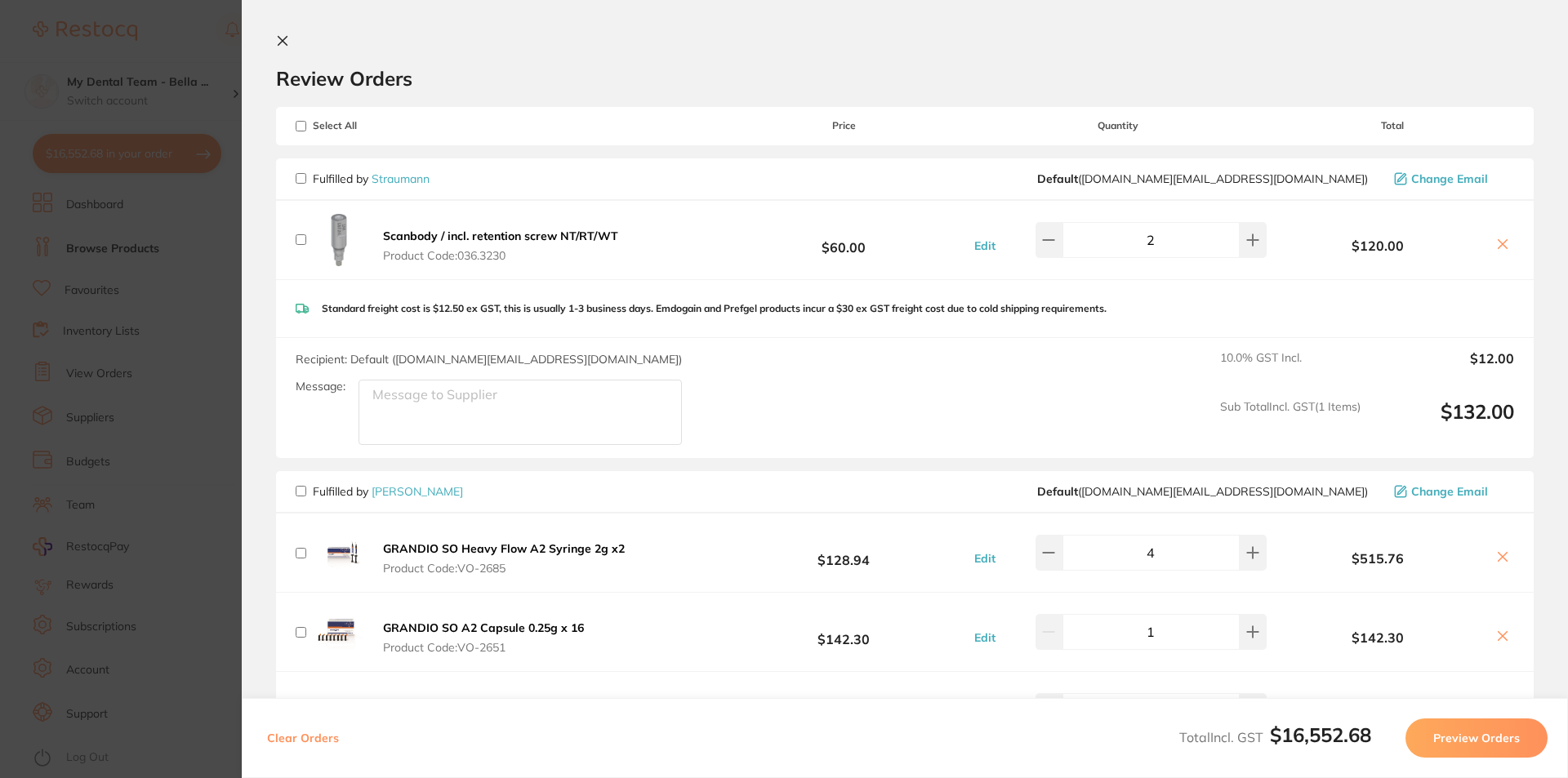
checkbox input "false"
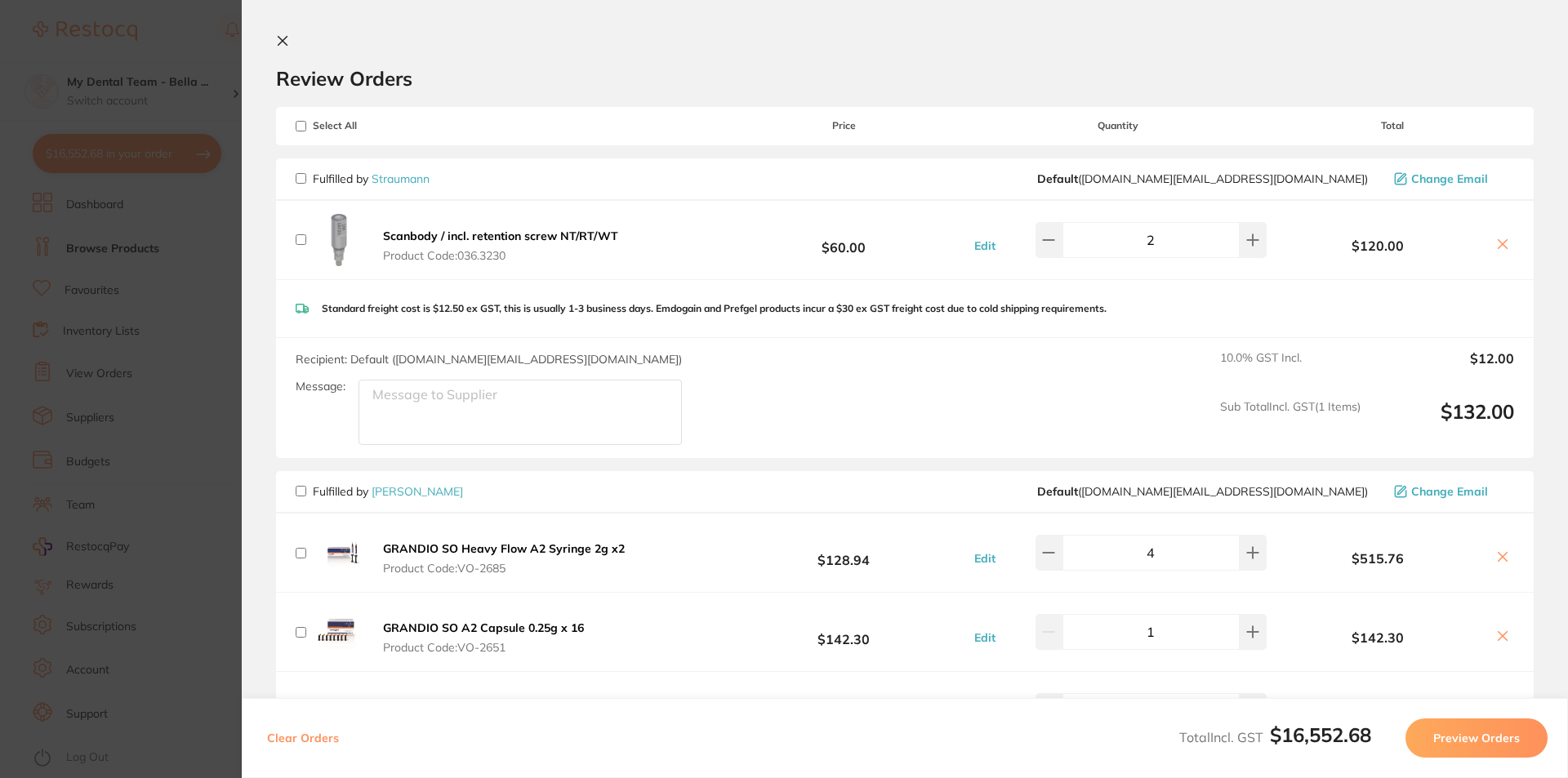
checkbox input "false"
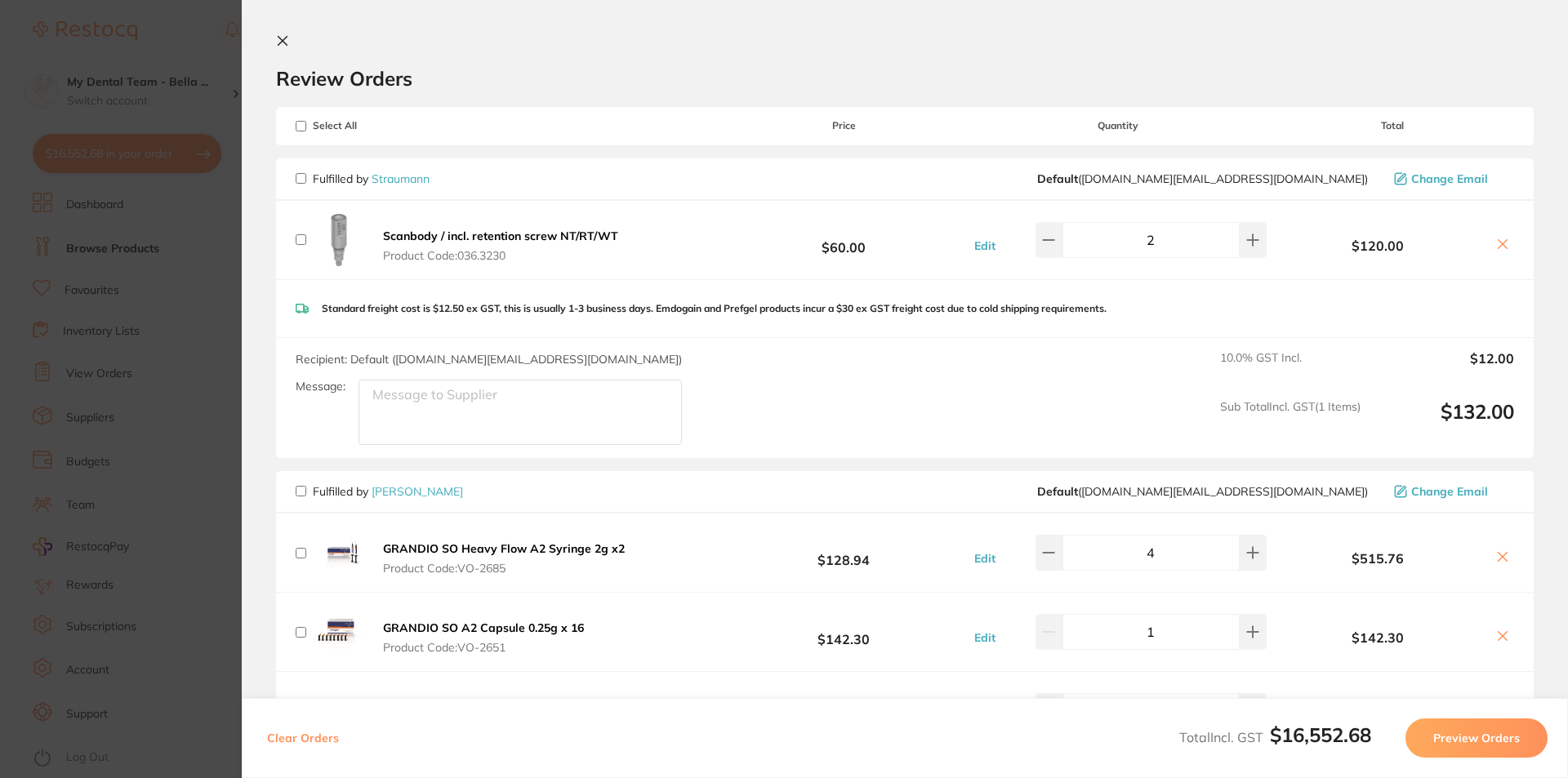
checkbox input "false"
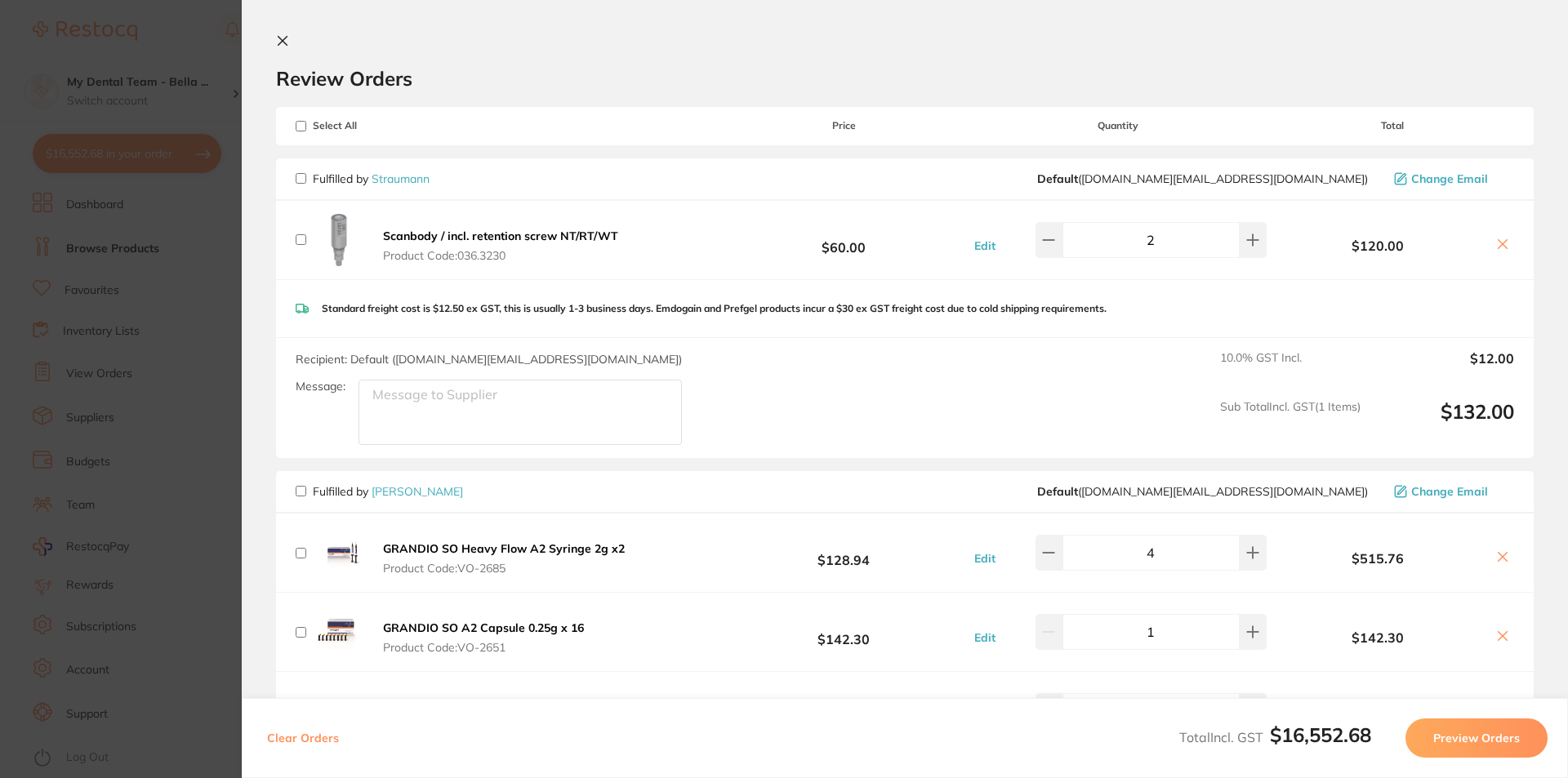
checkbox input "false"
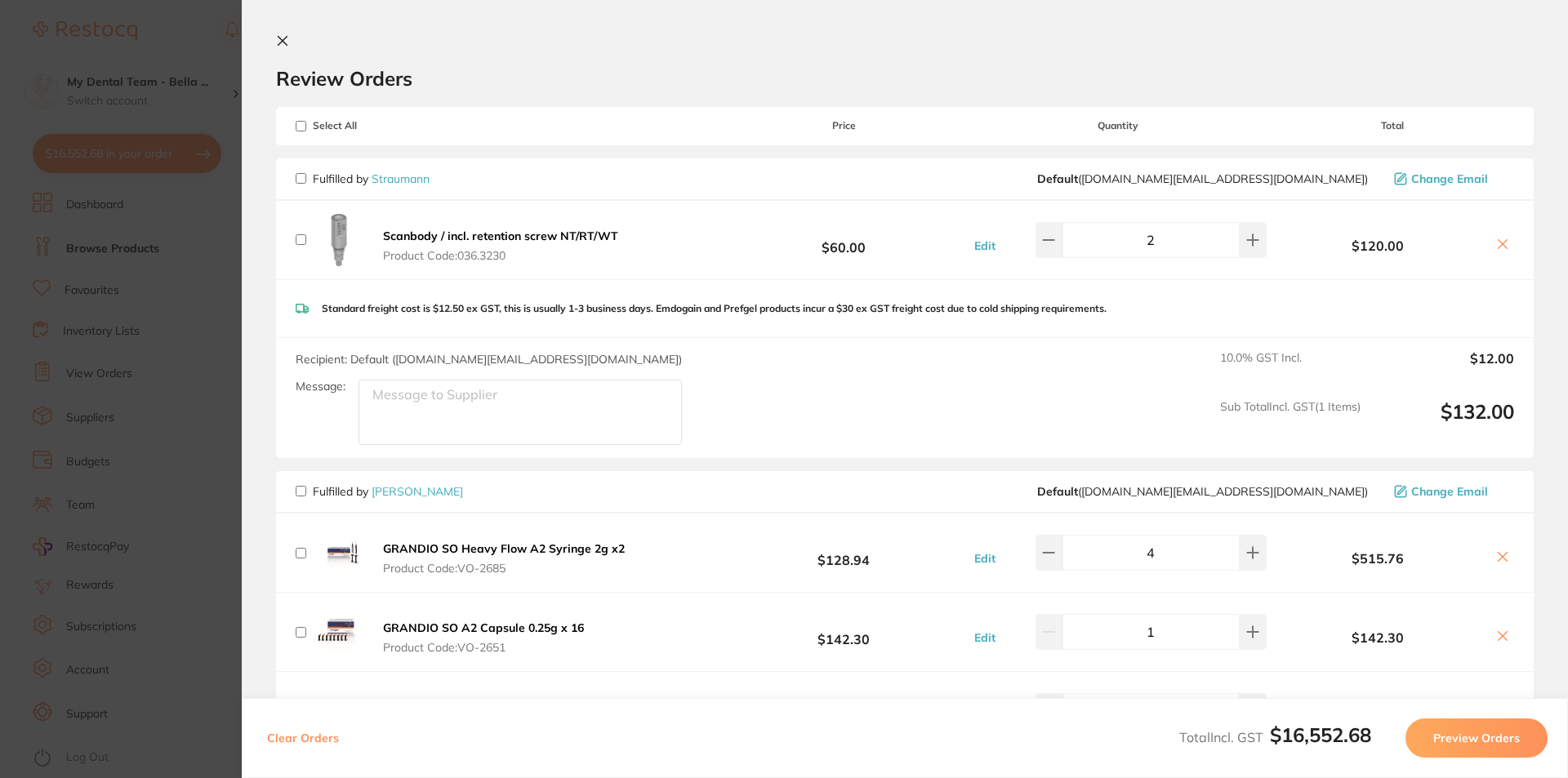
checkbox input "false"
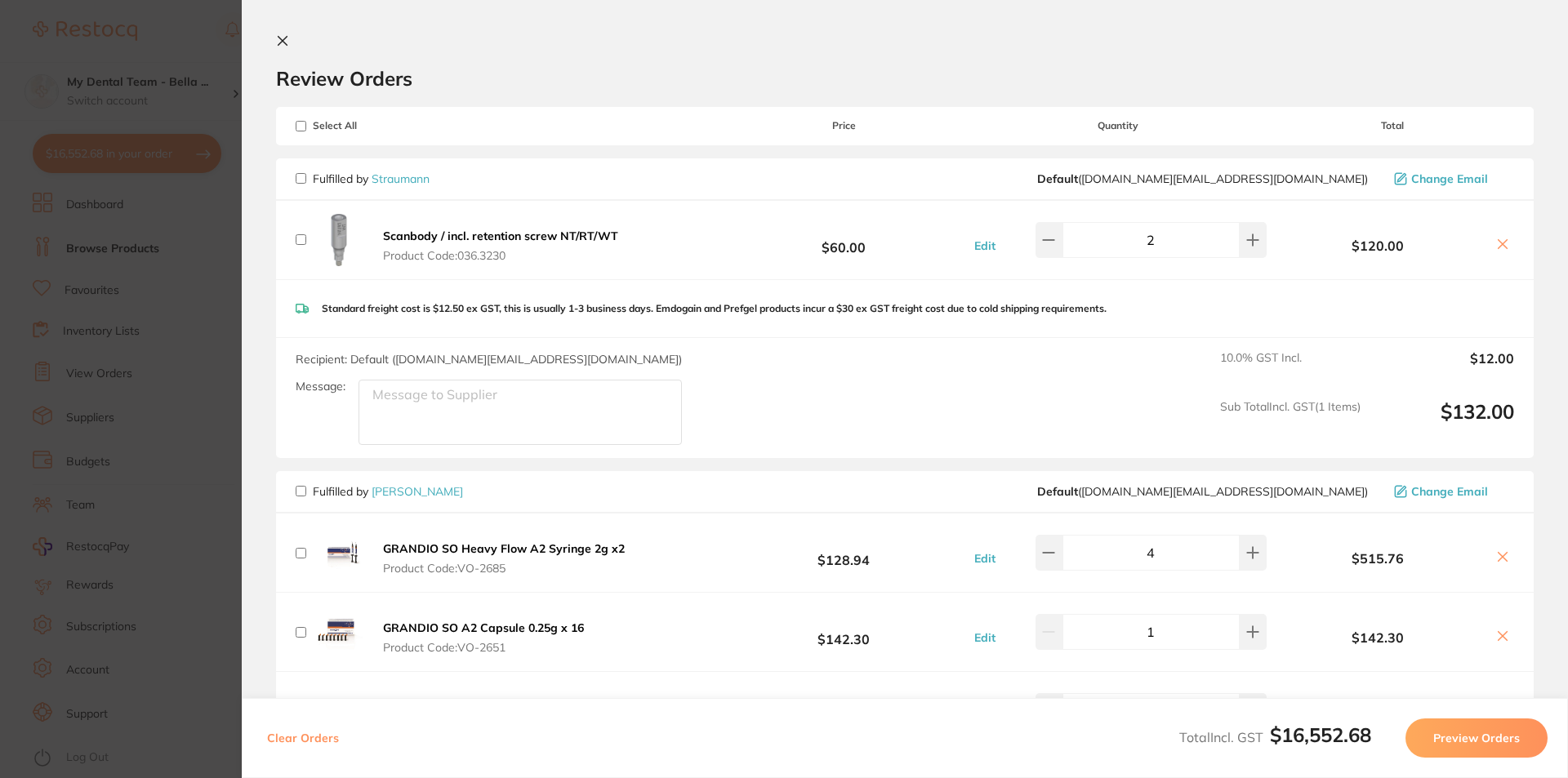
checkbox input "false"
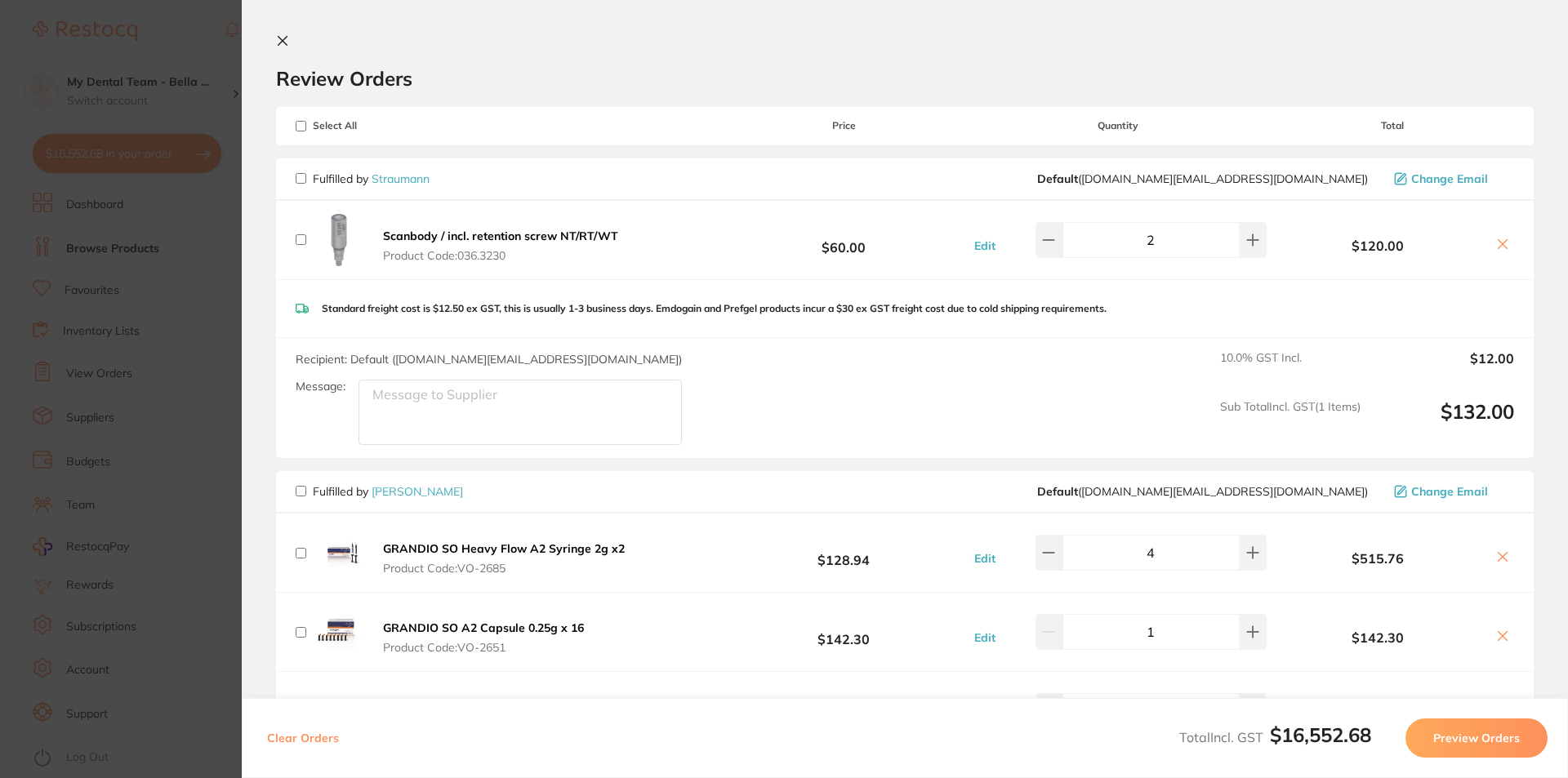
checkbox input "false"
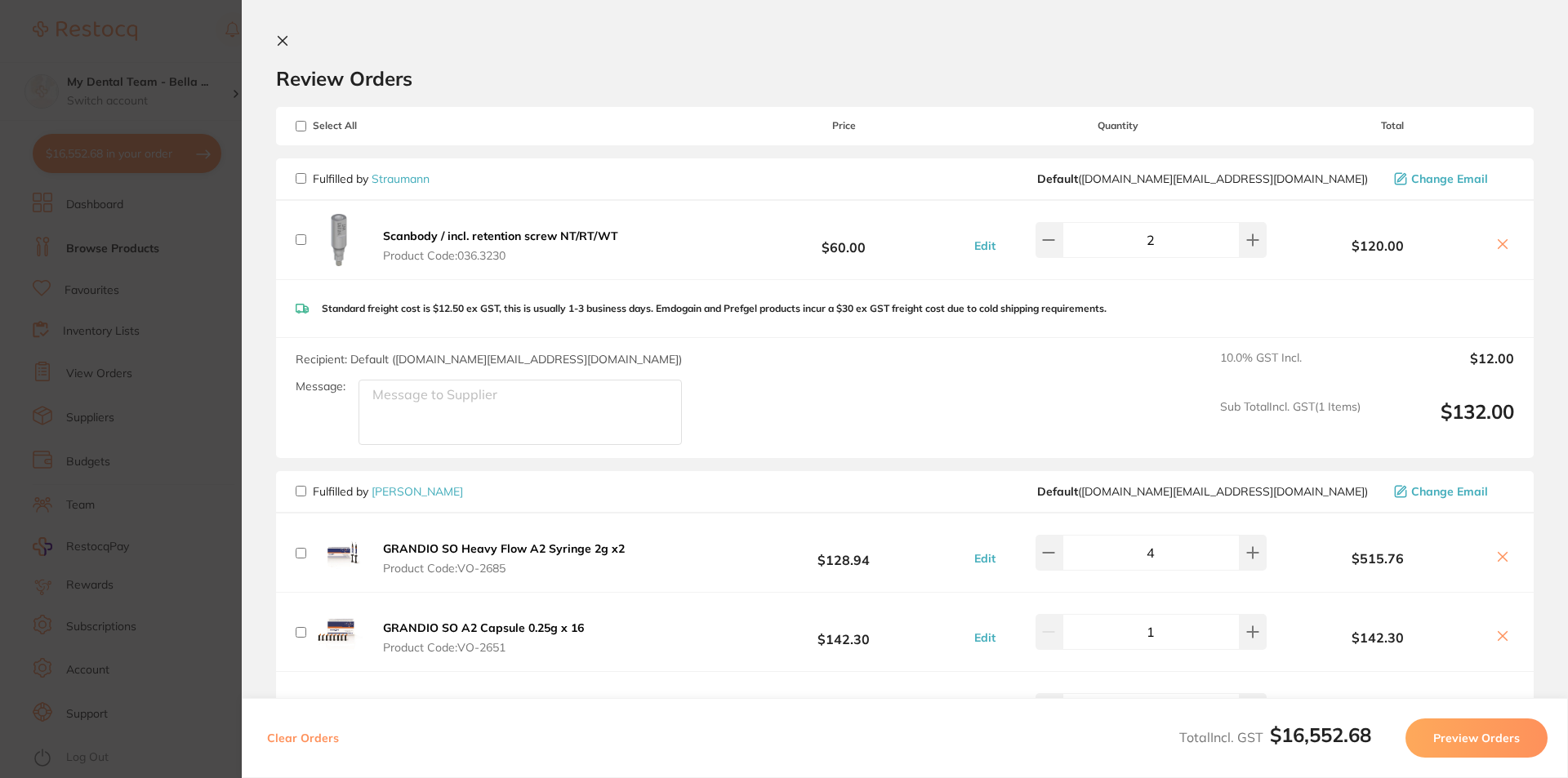
checkbox input "false"
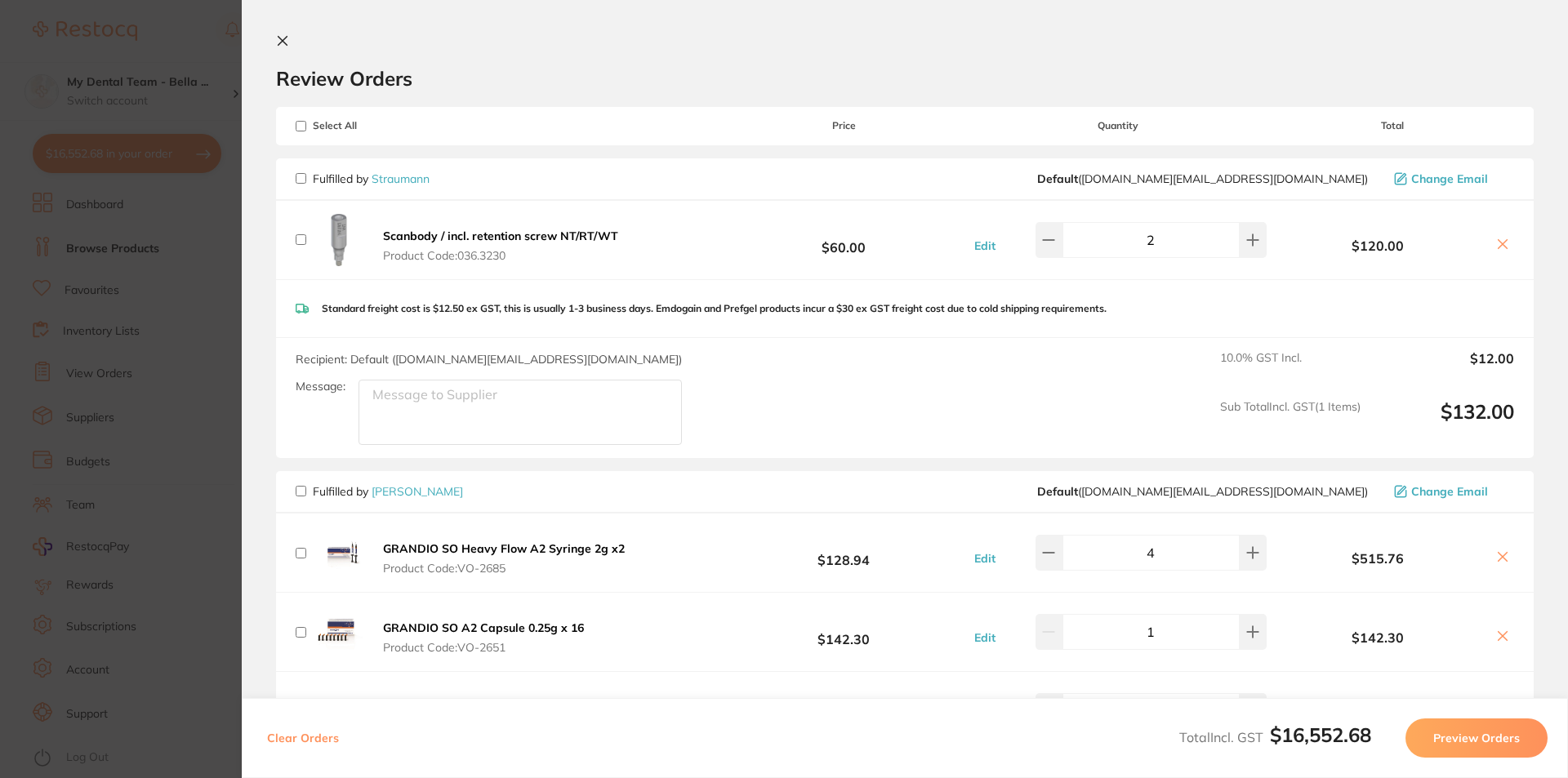
checkbox input "false"
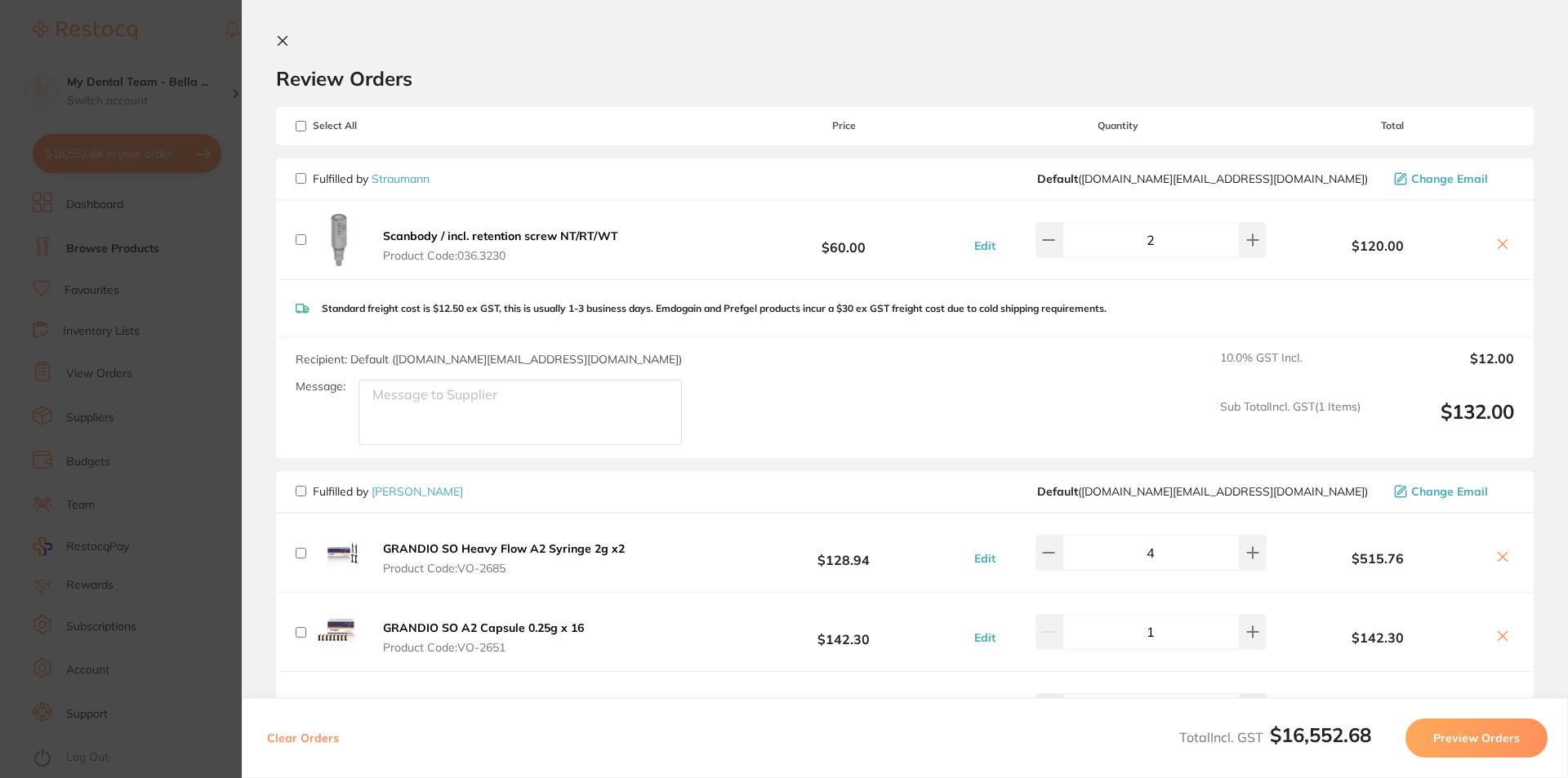
checkbox input "false"
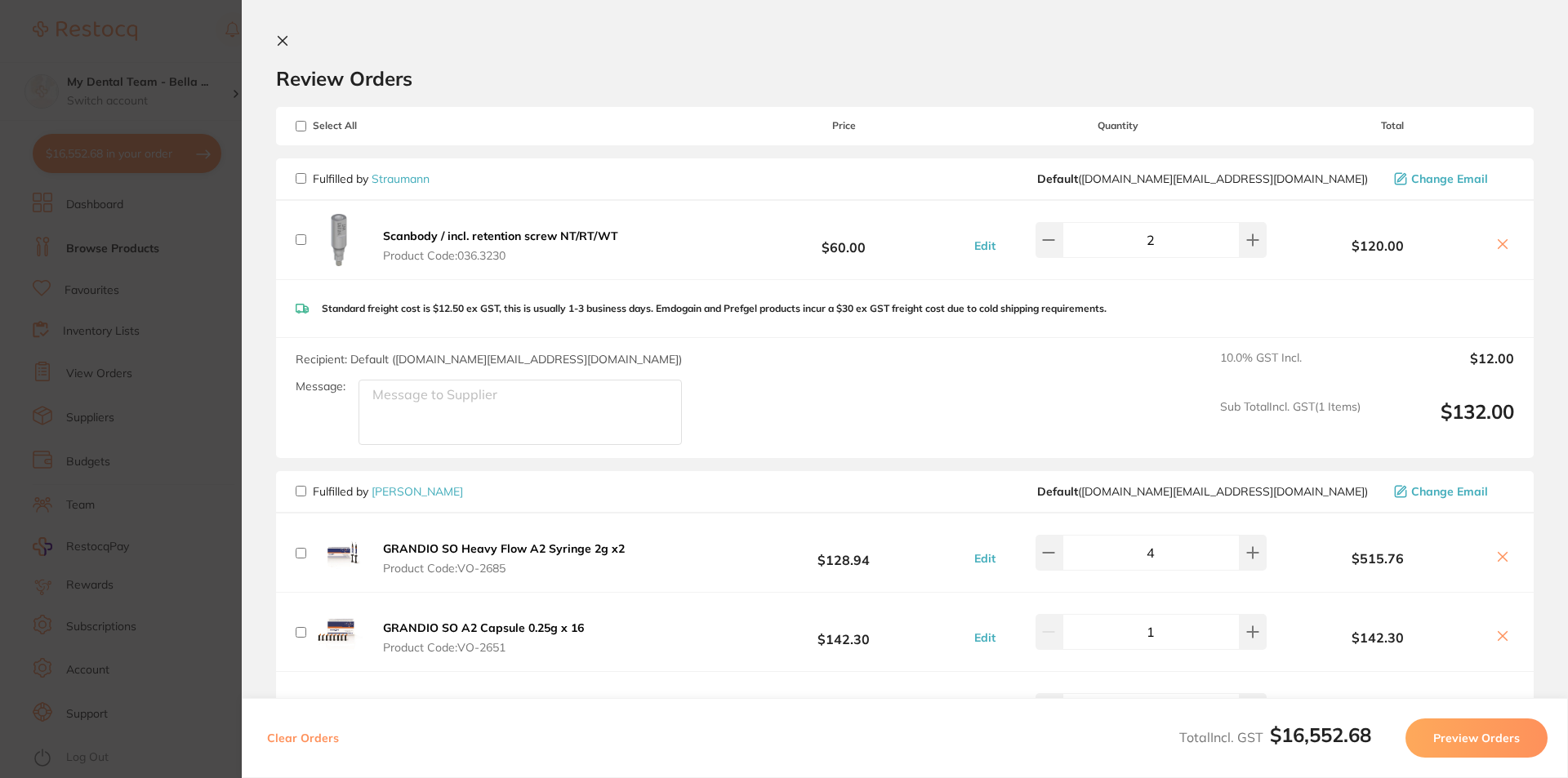
checkbox input "false"
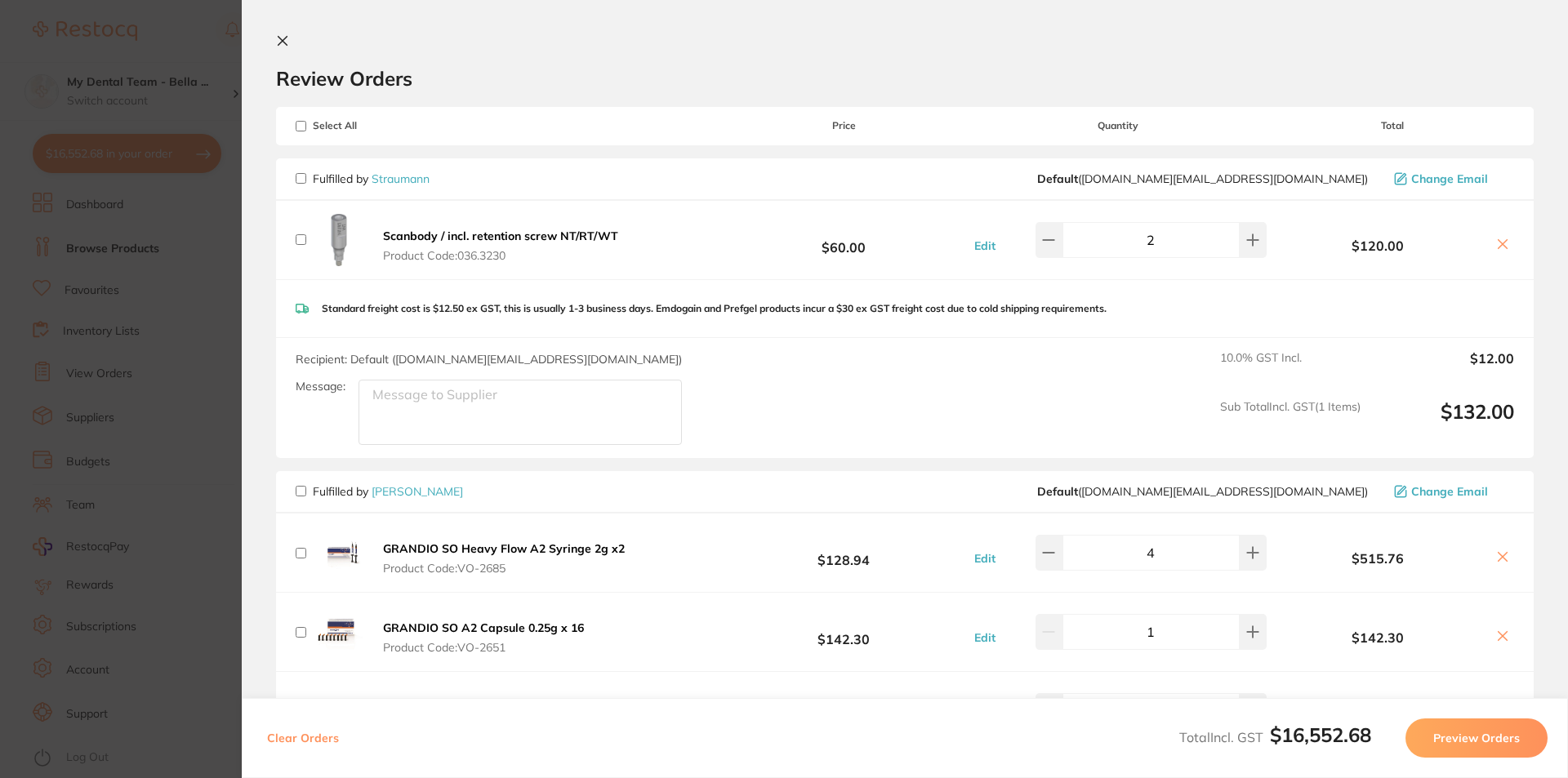
checkbox input "false"
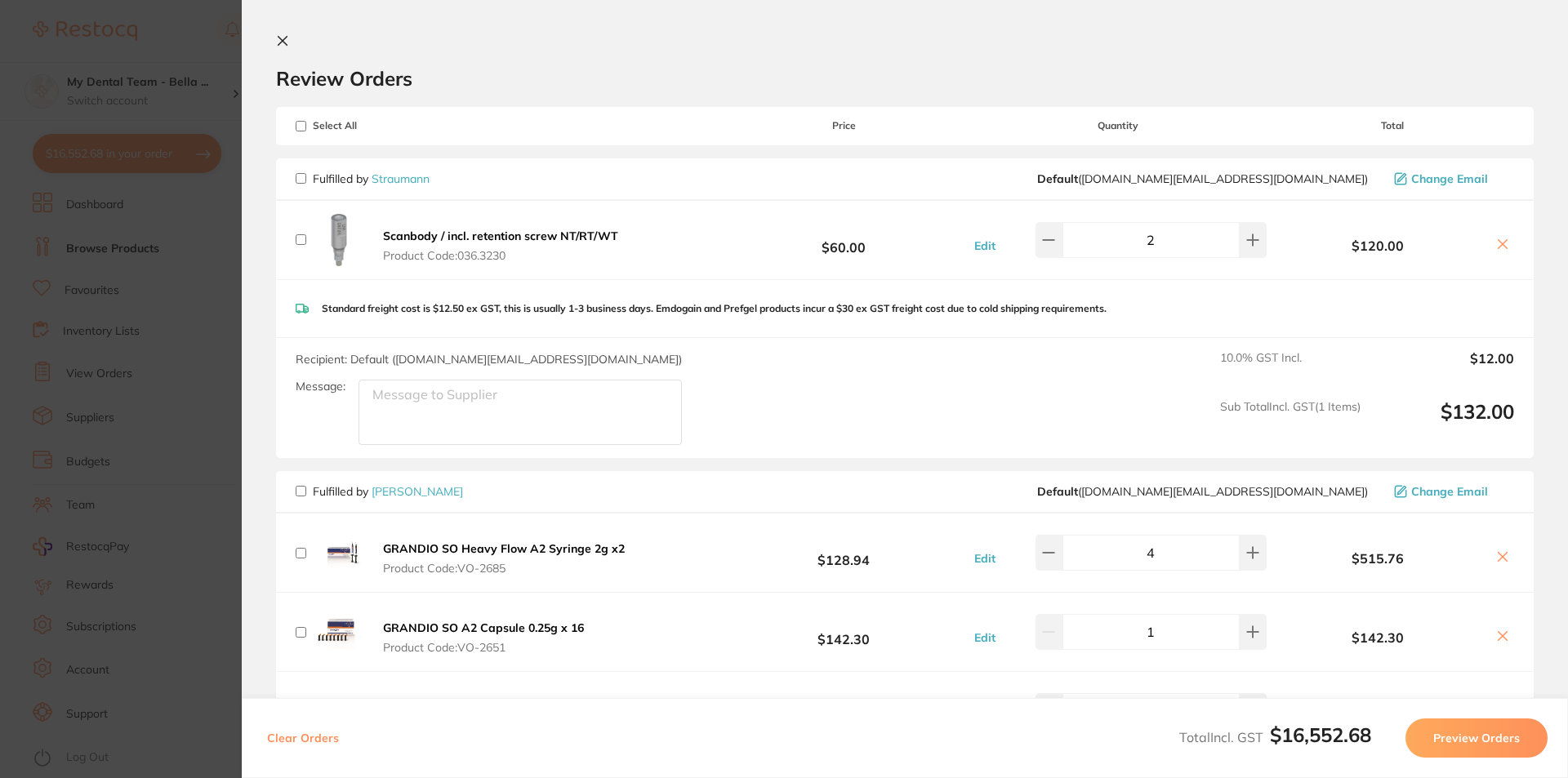
checkbox input "false"
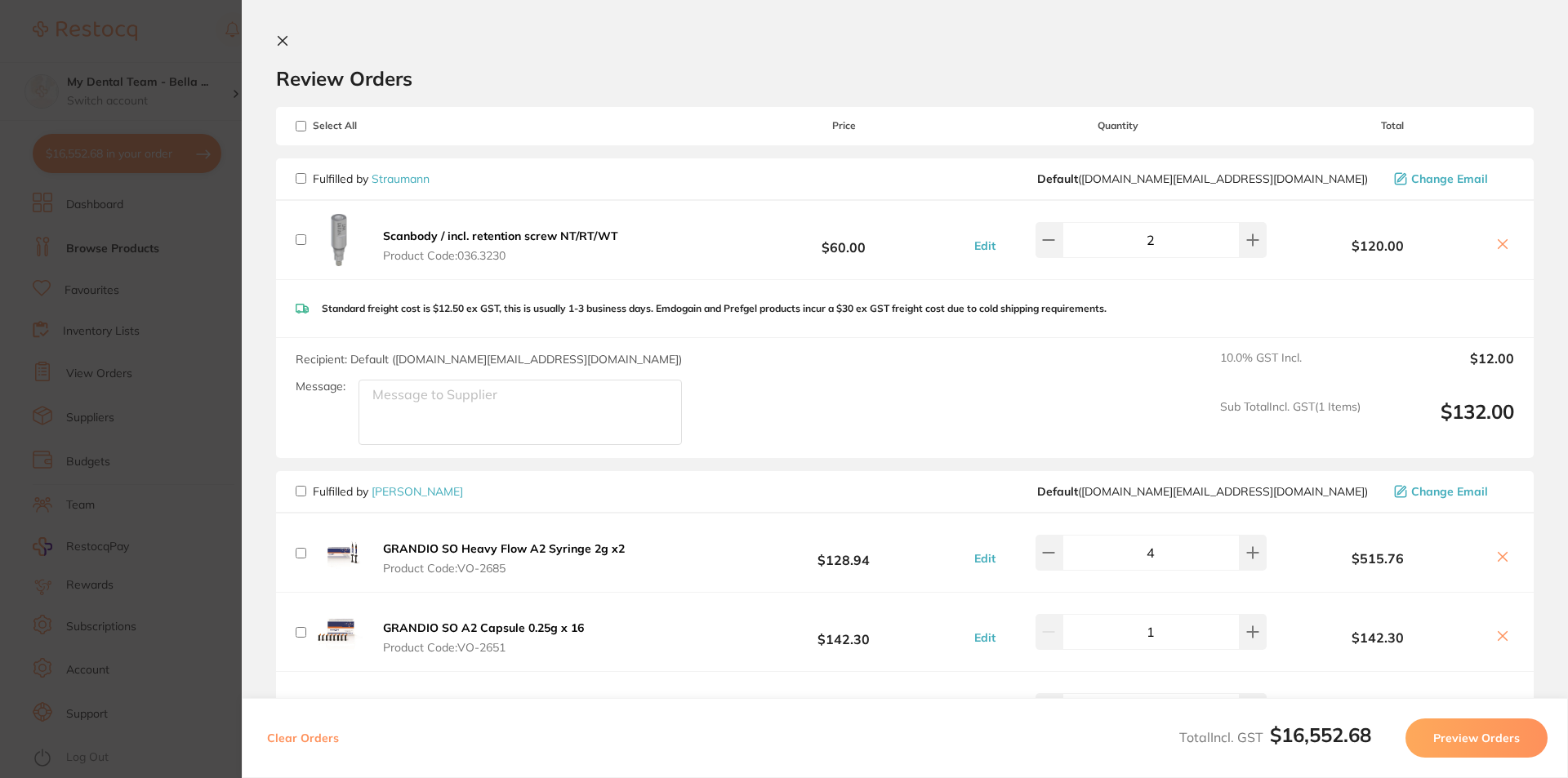
checkbox input "false"
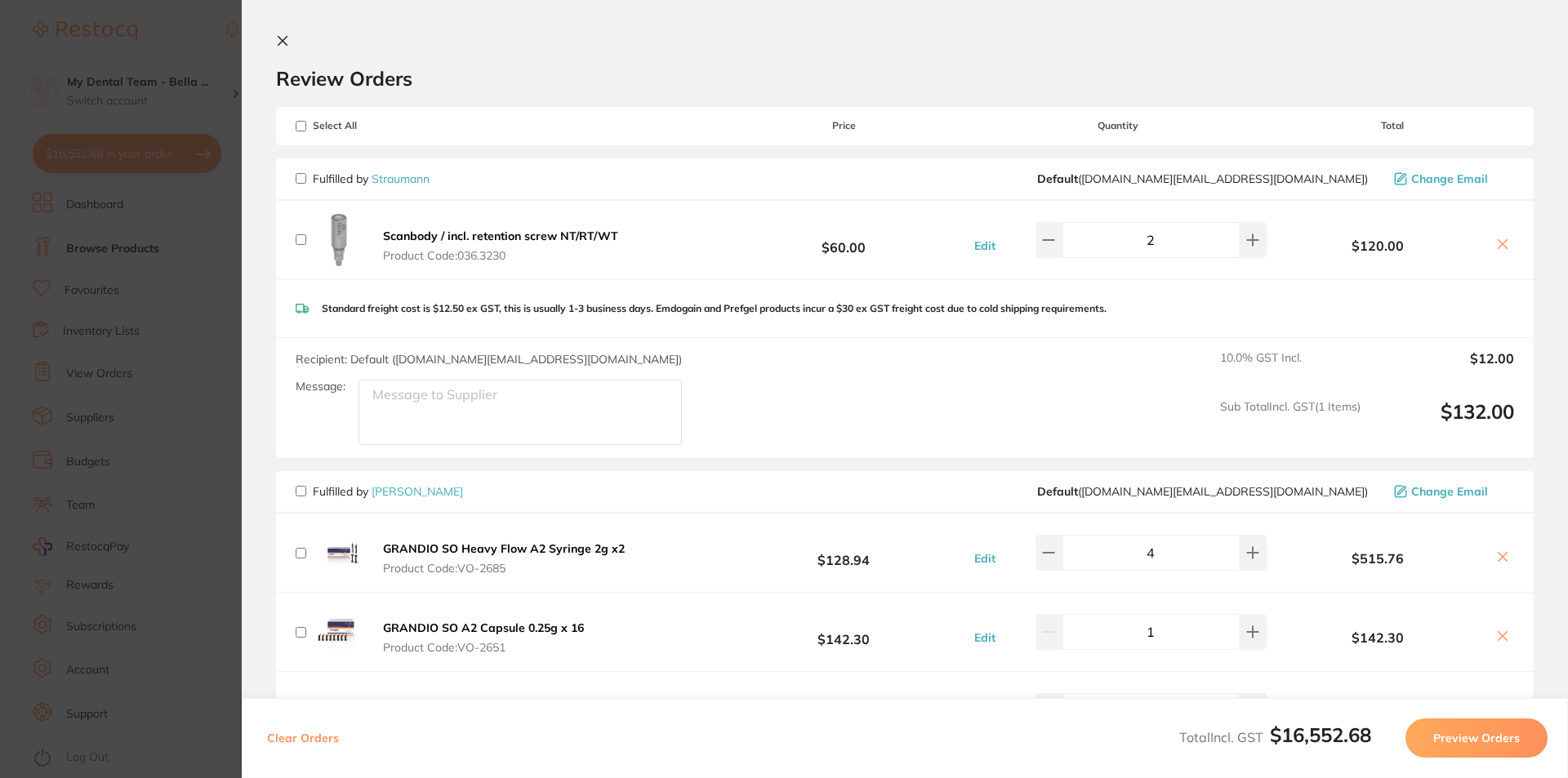
checkbox input "false"
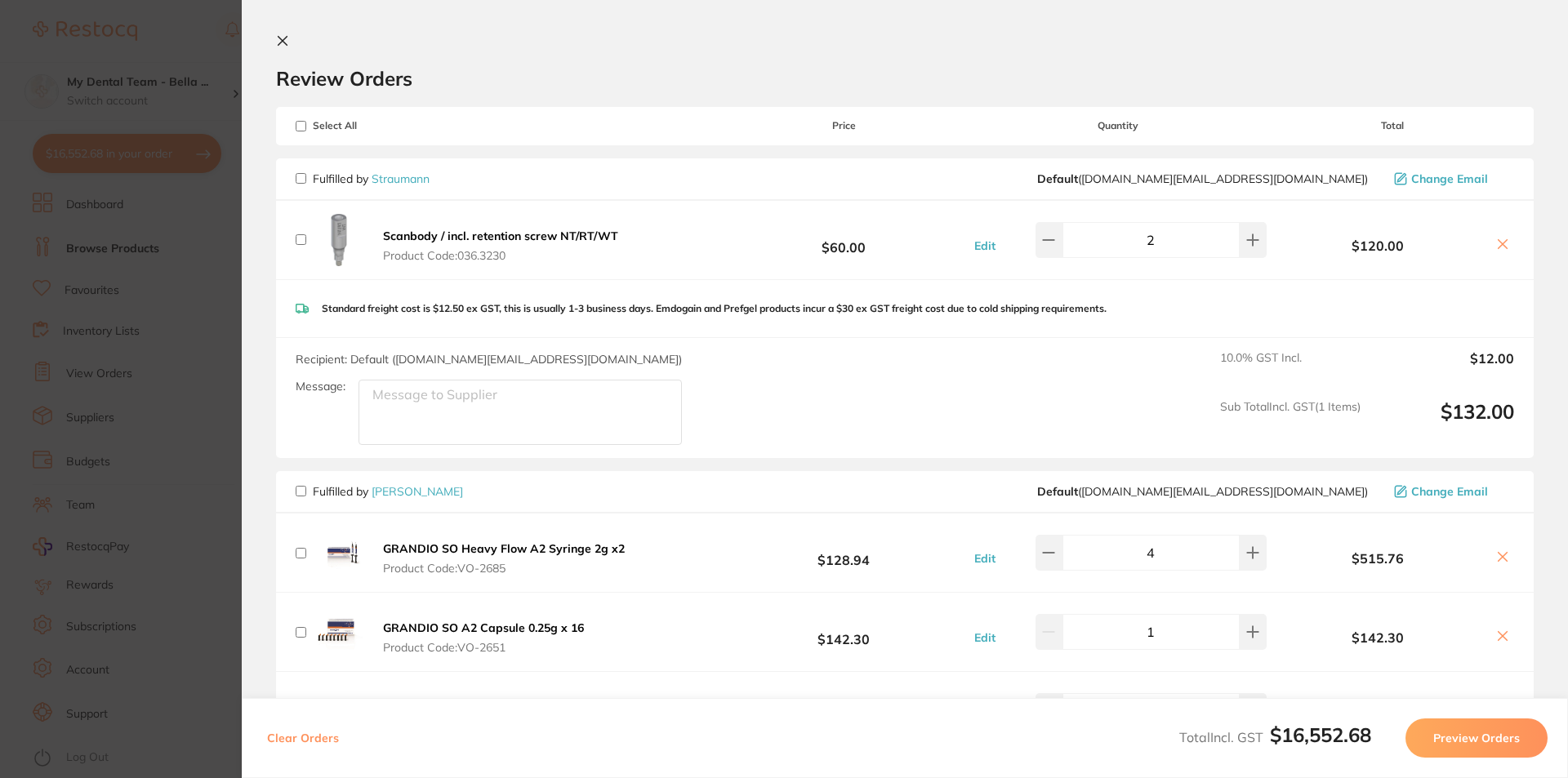
checkbox input "false"
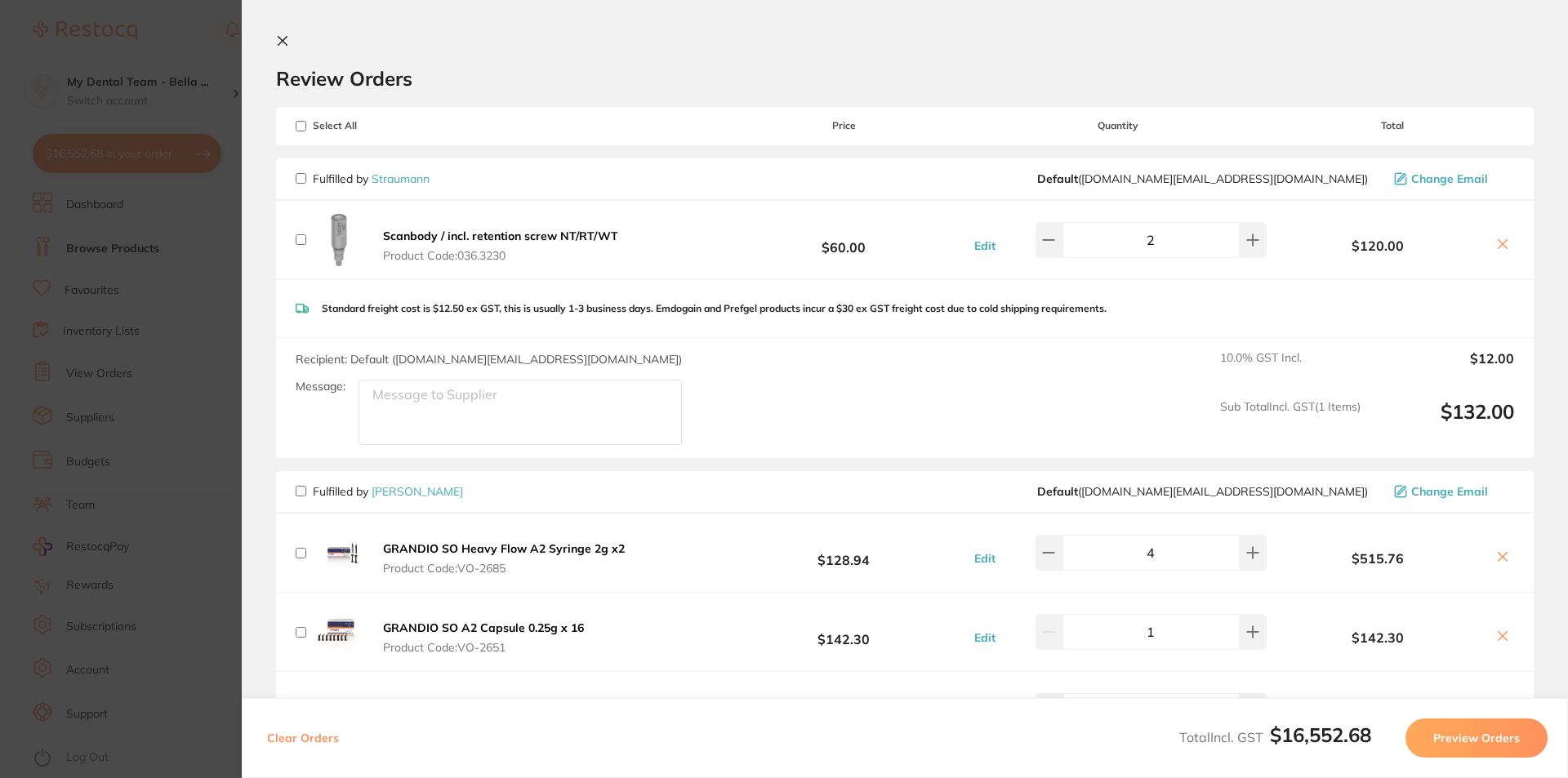
checkbox input "false"
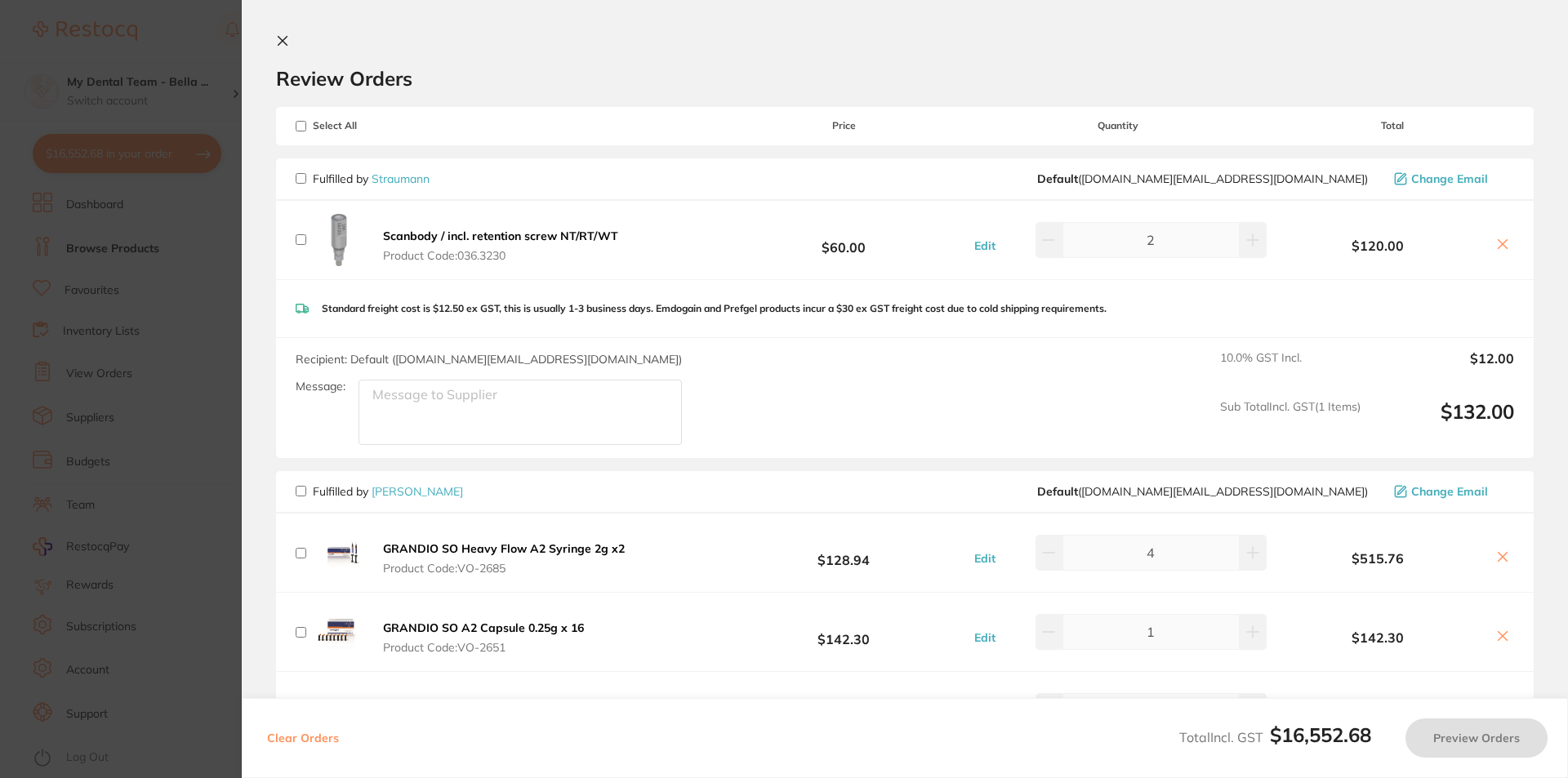
click at [303, 180] on input "checkbox" at bounding box center [301, 178] width 10 height 10
click at [1455, 735] on button "Preview Orders" at bounding box center [1476, 739] width 142 height 39
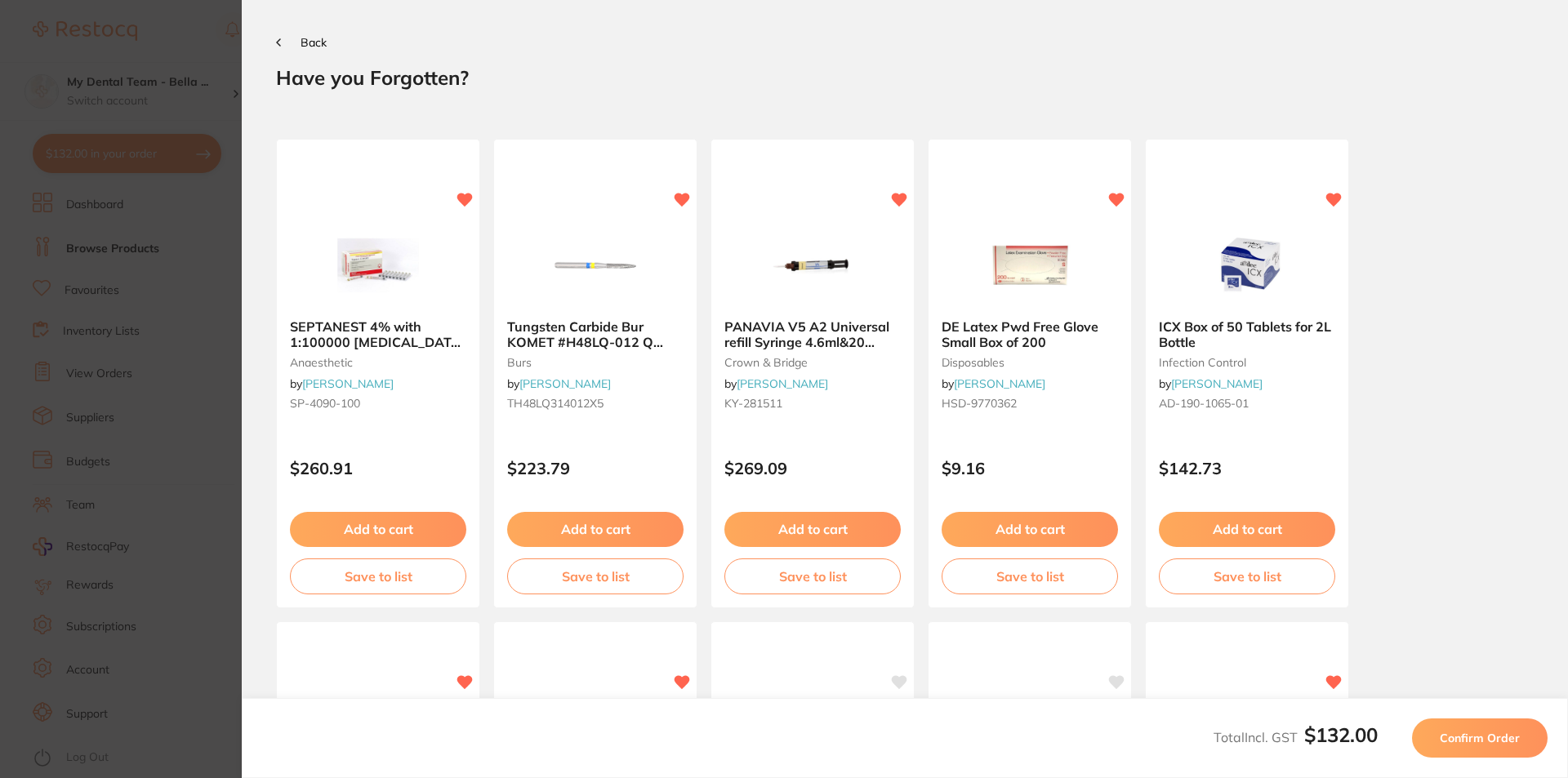
click at [1490, 740] on span "Confirm Order" at bounding box center [1479, 738] width 80 height 15
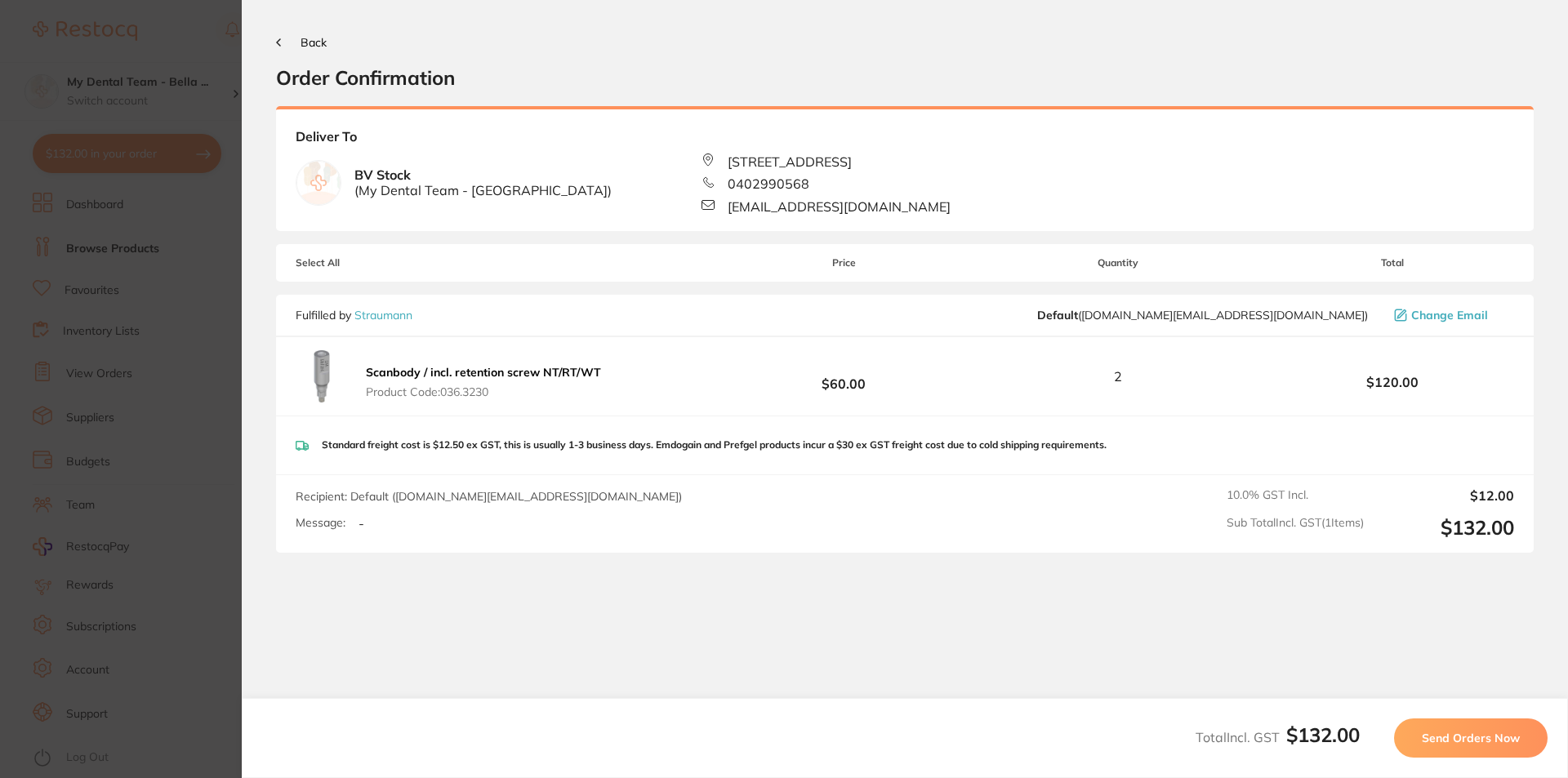
click at [1491, 740] on span "Send Orders Now" at bounding box center [1470, 738] width 98 height 15
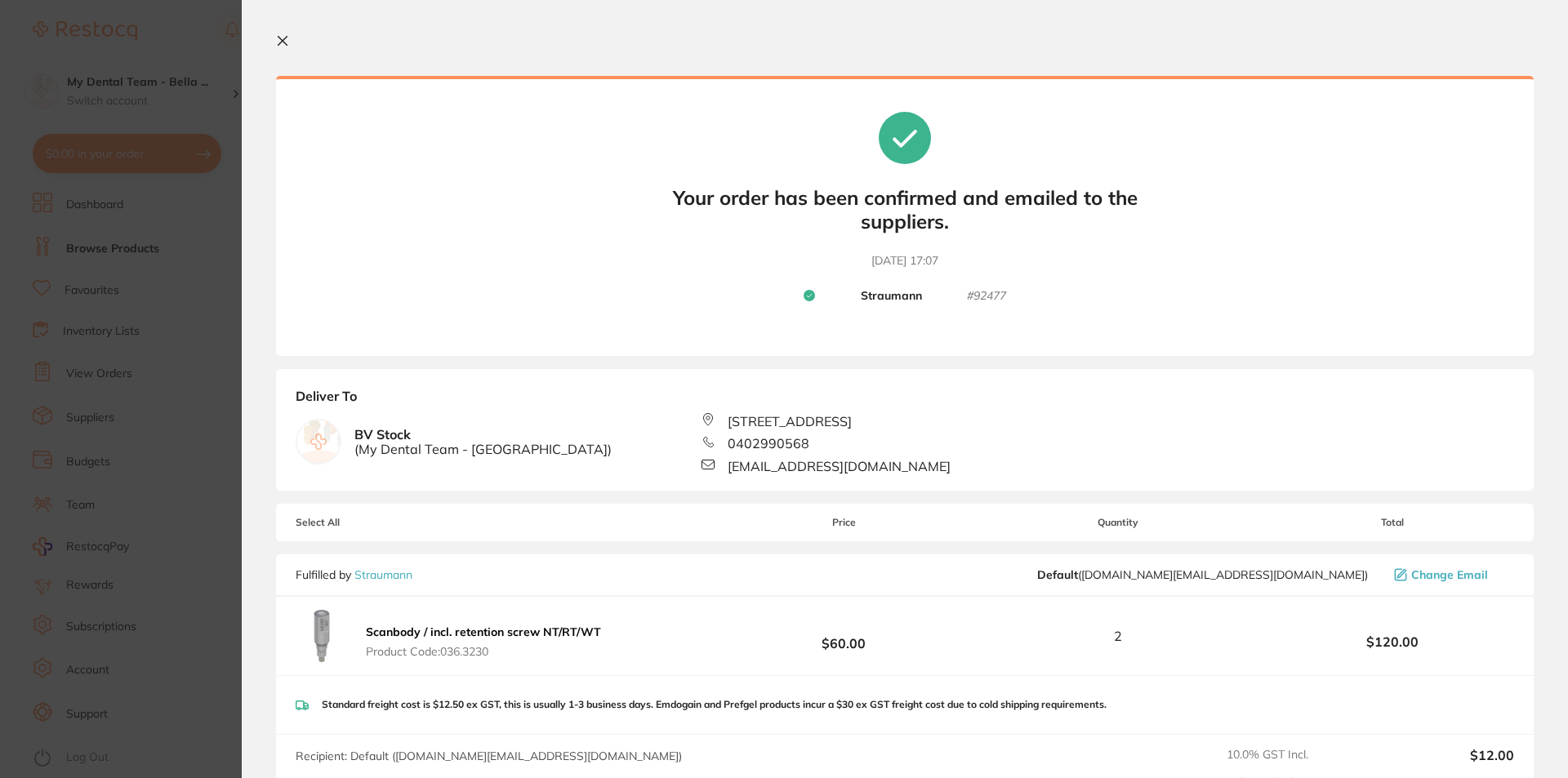
click at [281, 33] on section "Your orders are being processed and we will notify you once we have placed the …" at bounding box center [905, 389] width 1326 height 778
click at [289, 42] on button at bounding box center [286, 42] width 20 height 15
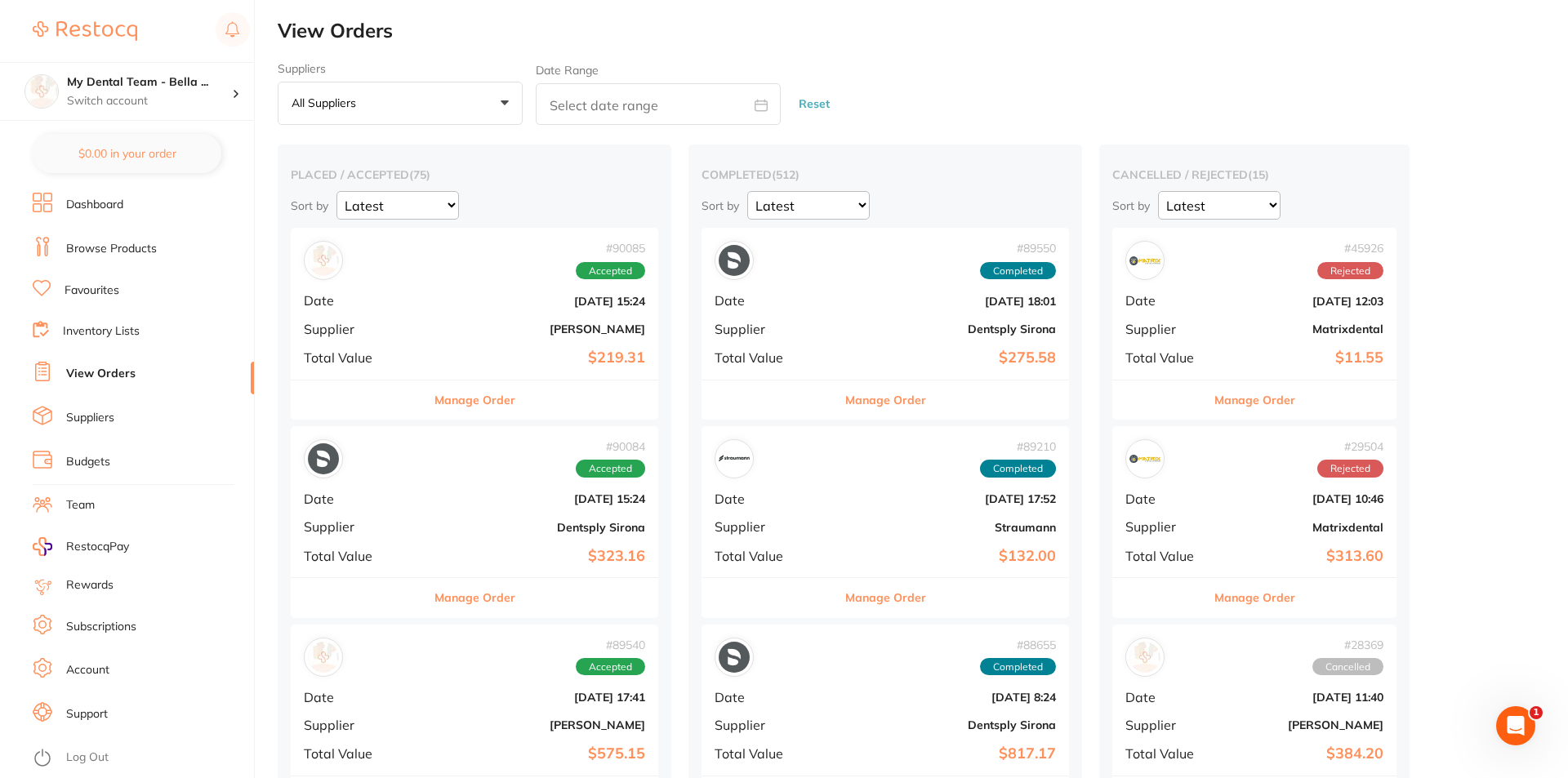
click at [281, 37] on h2 "View Orders" at bounding box center [923, 31] width 1290 height 23
